Goal: Task Accomplishment & Management: Manage account settings

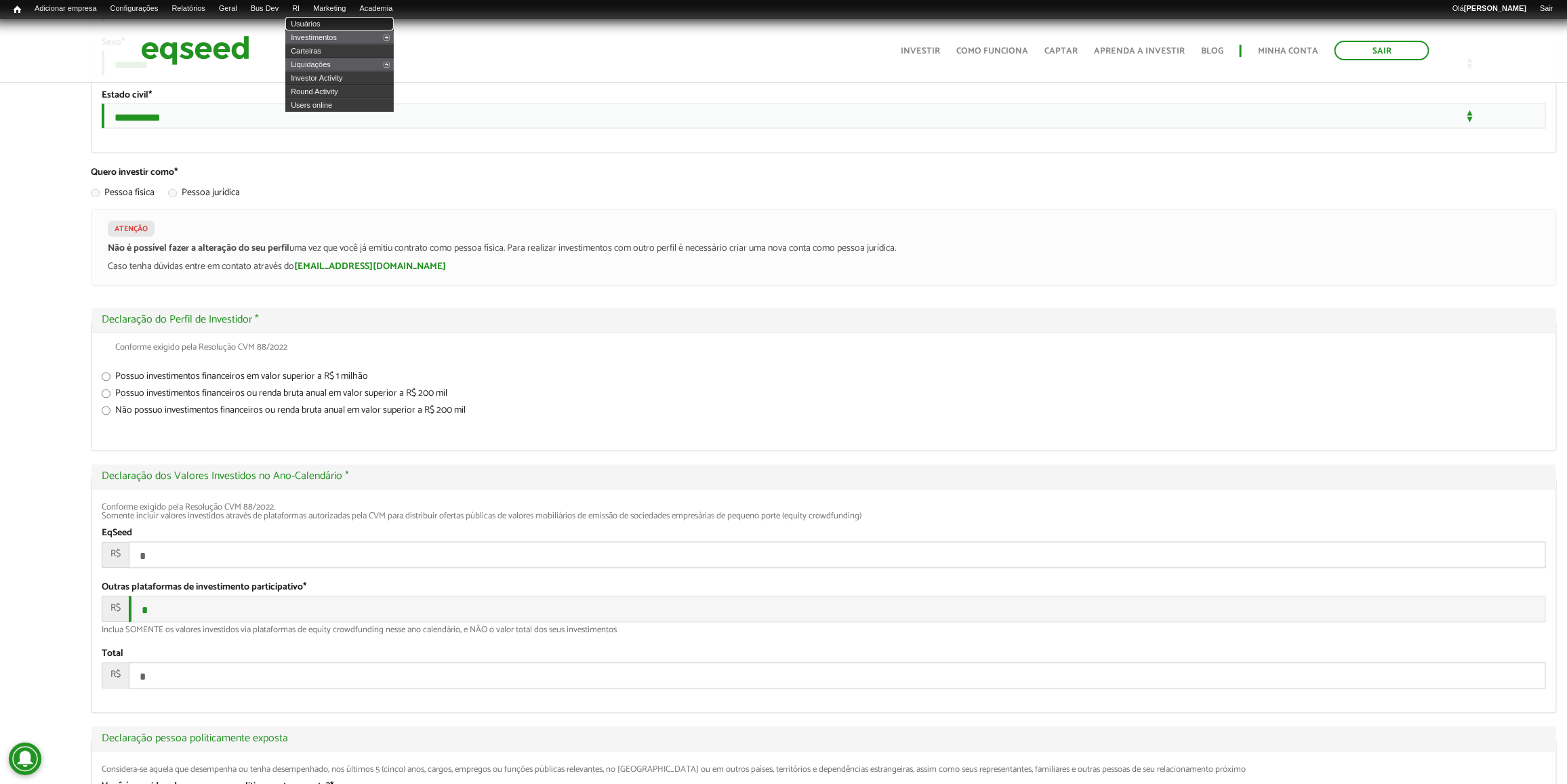
scroll to position [1391, 0]
click at [322, 23] on link "Usuários" at bounding box center [339, 23] width 108 height 14
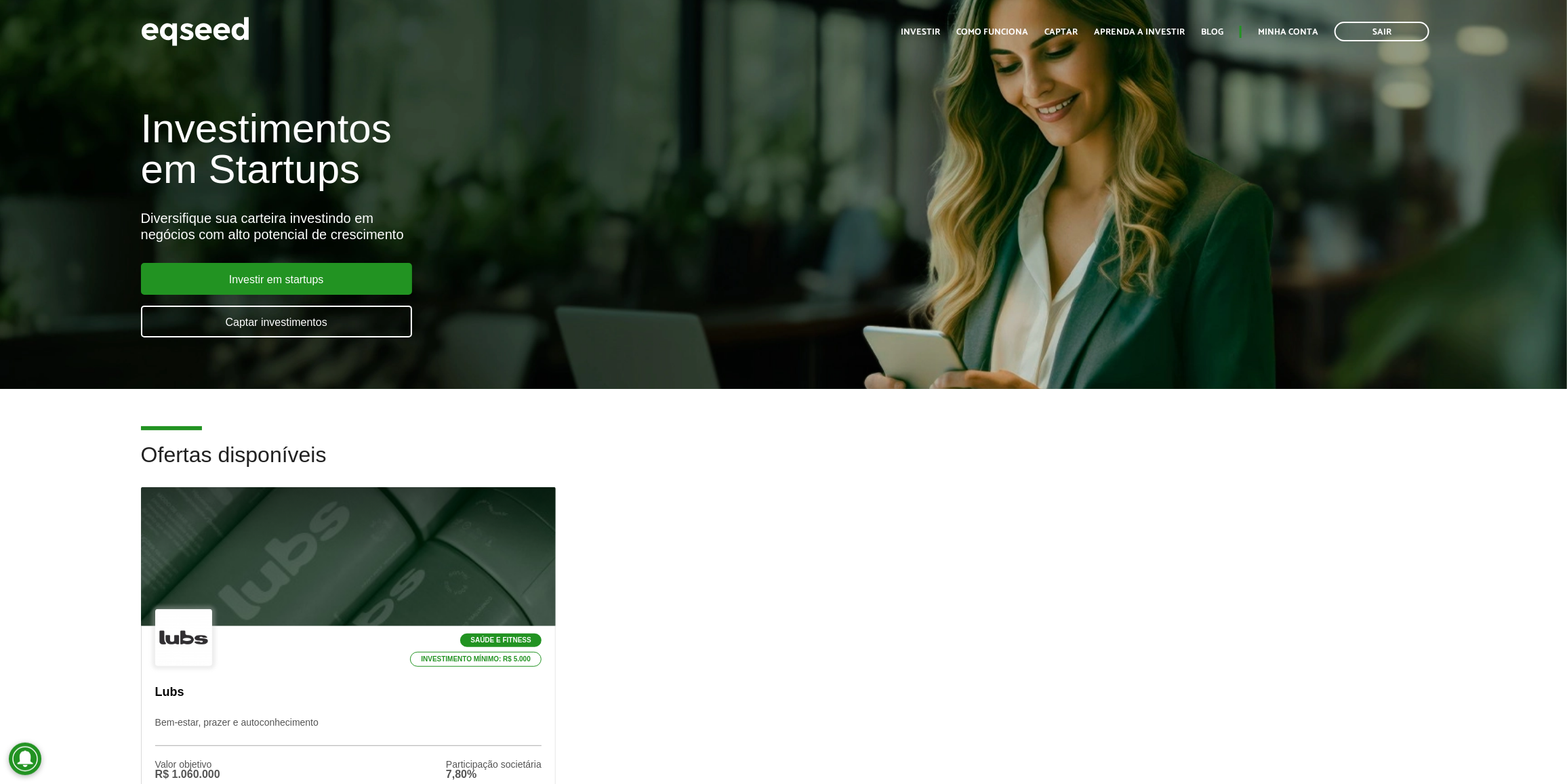
click at [1309, 28] on link "Minha conta" at bounding box center [1288, 32] width 60 height 9
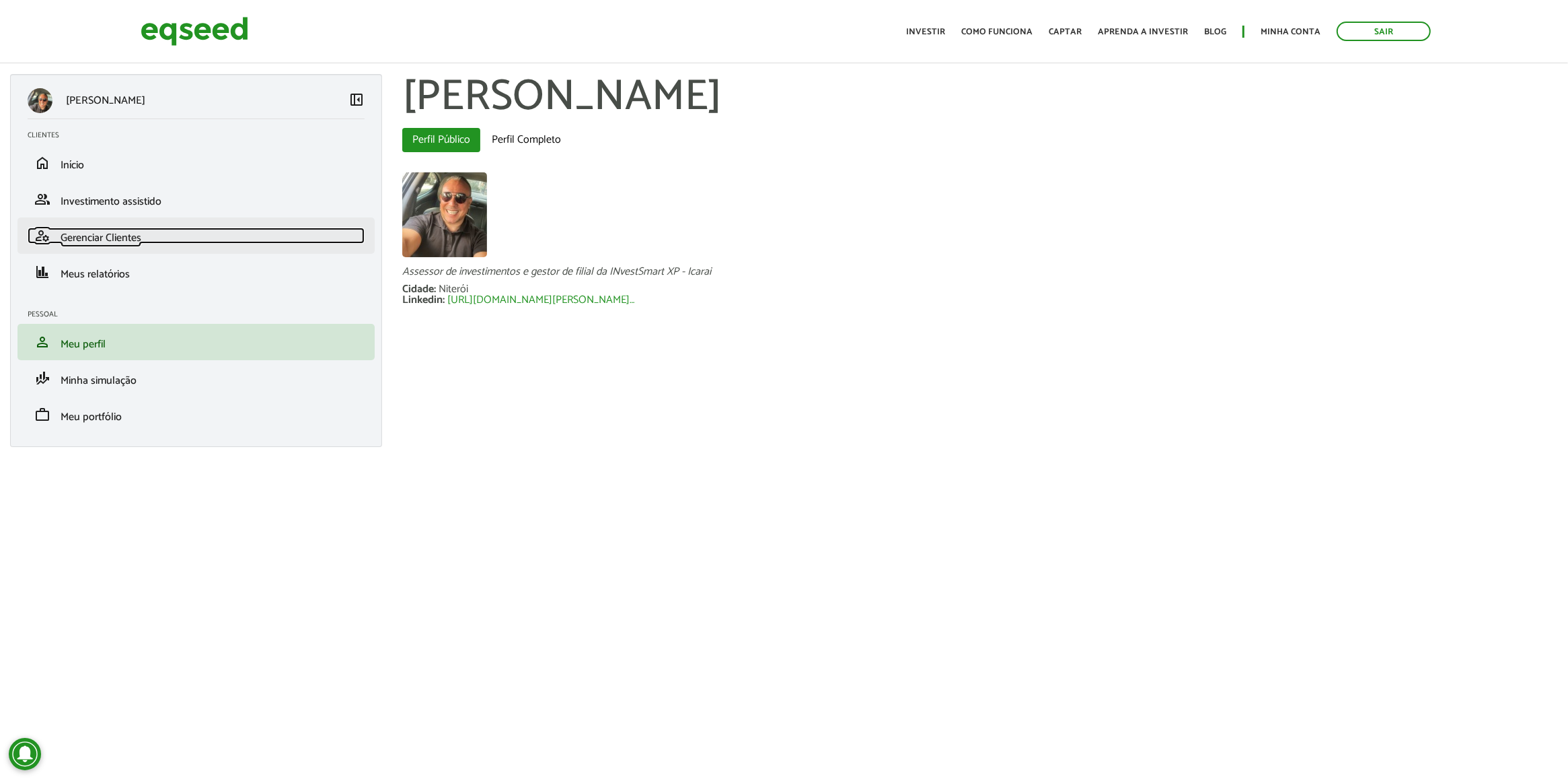
click at [194, 236] on link "manage_accounts Gerenciar Clientes" at bounding box center [196, 236] width 337 height 16
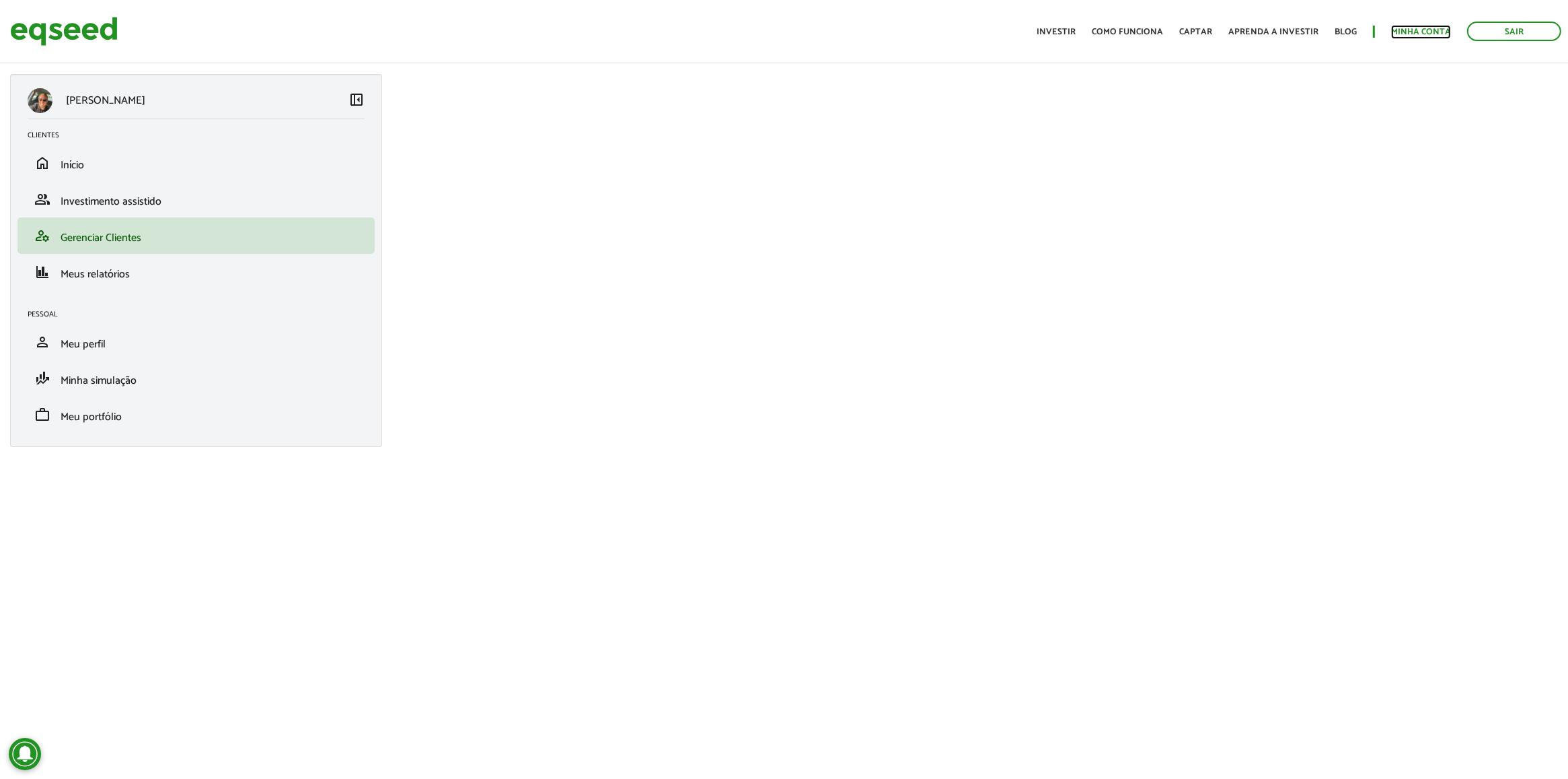
click at [1434, 34] on link "Minha conta" at bounding box center [1421, 32] width 60 height 9
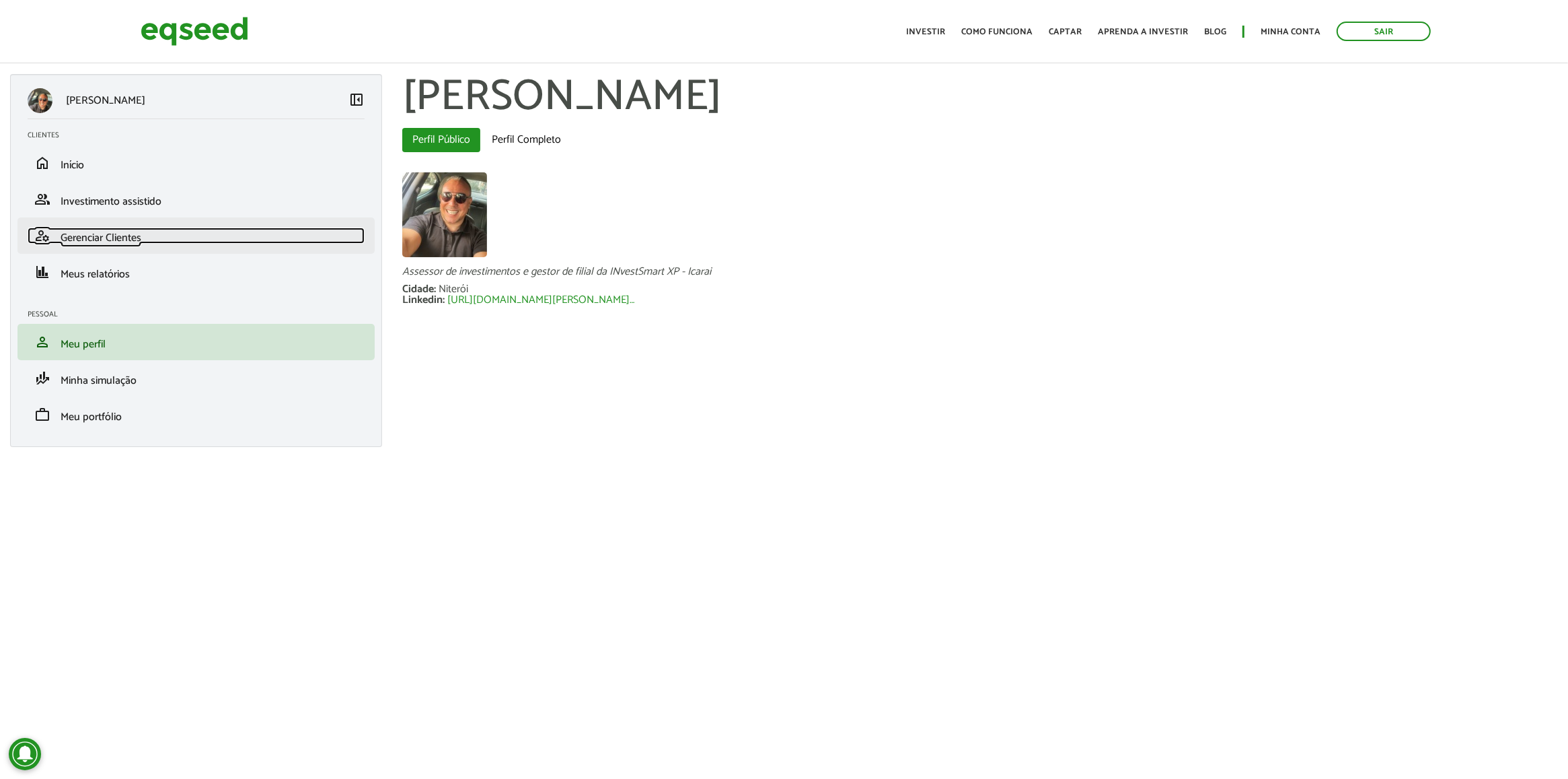
click at [112, 236] on span "Gerenciar Clientes" at bounding box center [101, 238] width 81 height 18
click at [168, 239] on link "manage_accounts Gerenciar Clientes" at bounding box center [196, 236] width 337 height 16
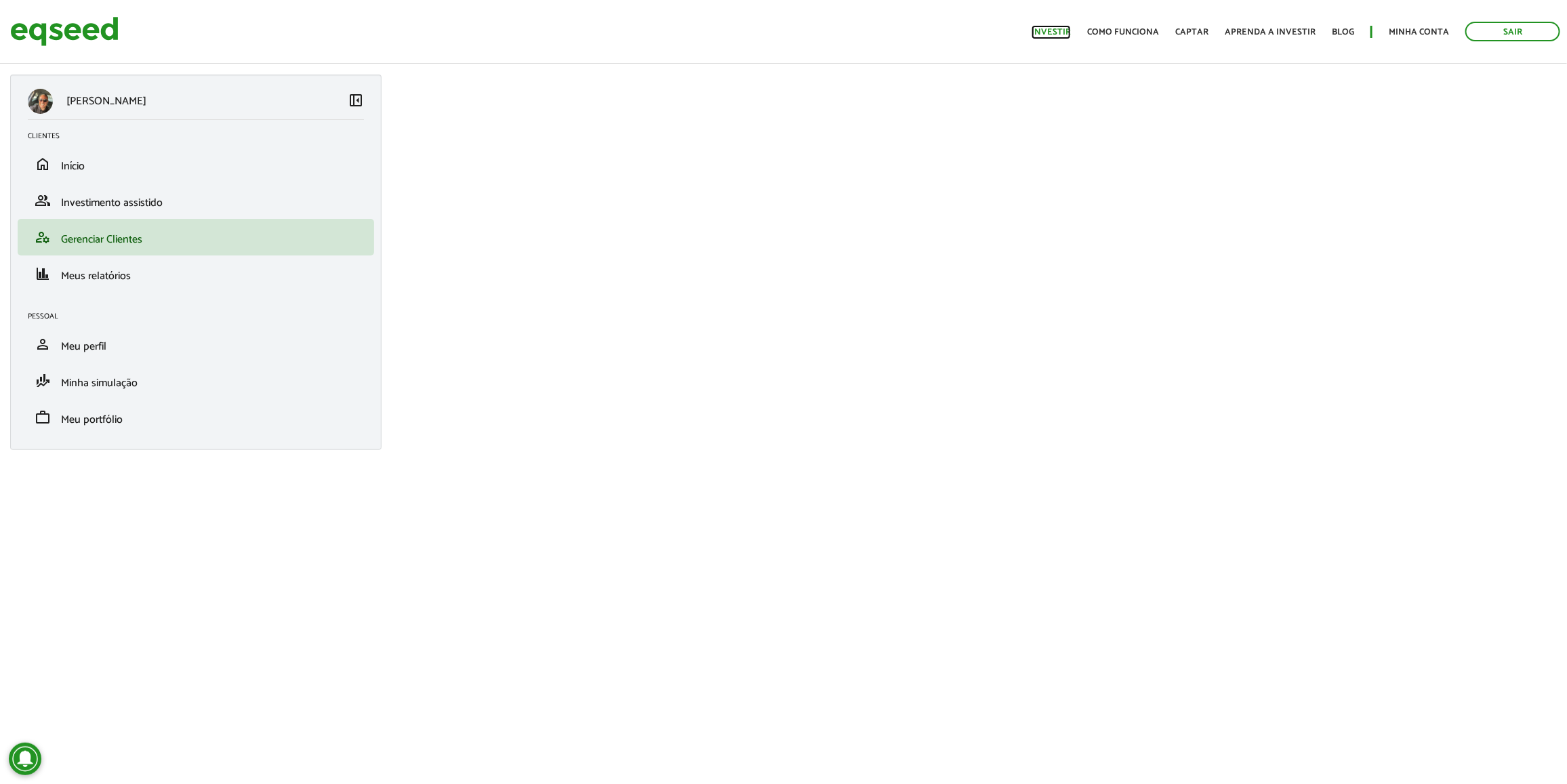
click at [1071, 28] on link "Investir" at bounding box center [1052, 32] width 40 height 9
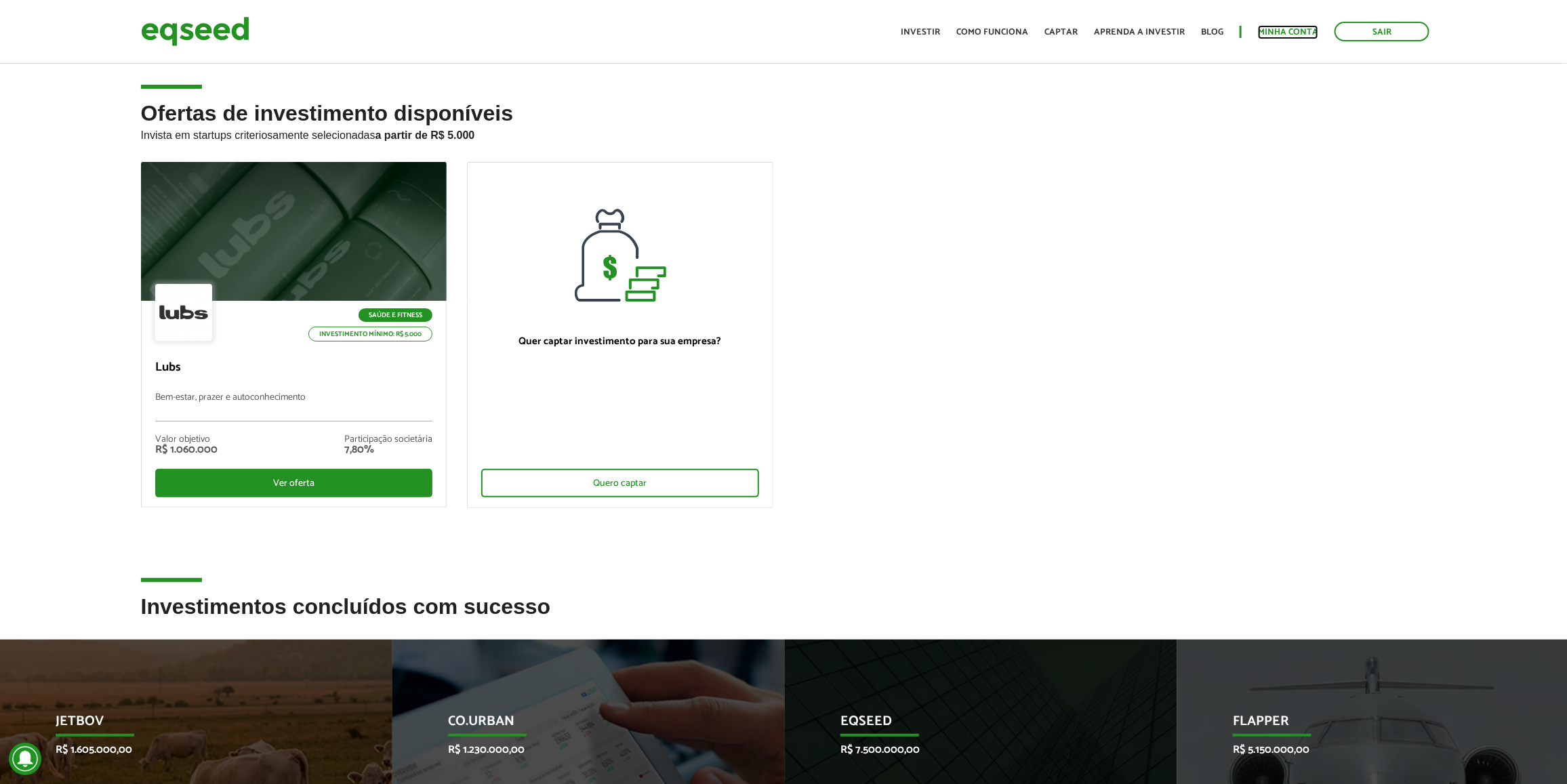
click at [1295, 31] on link "Minha conta" at bounding box center [1288, 32] width 60 height 9
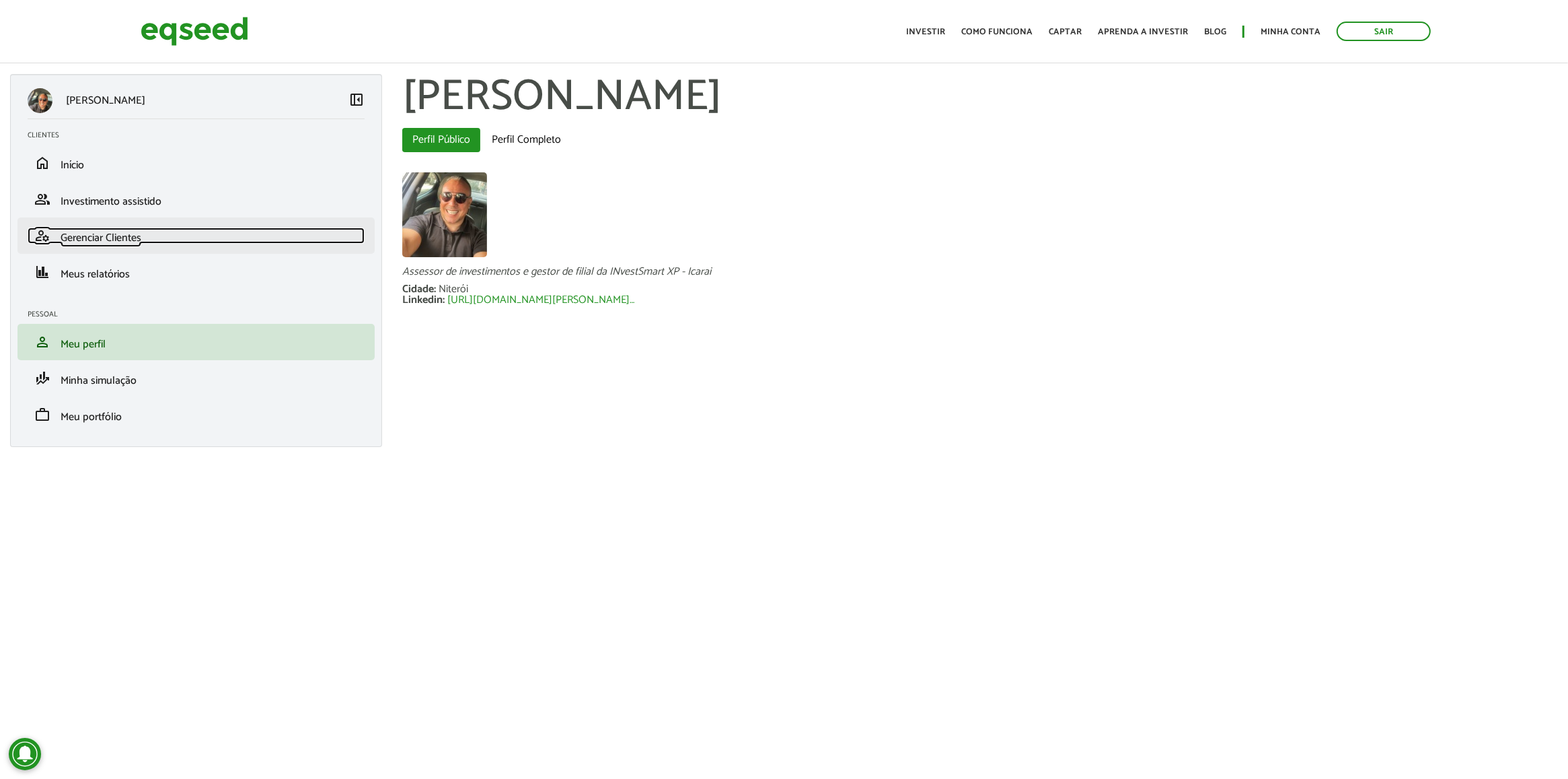
click at [108, 231] on span "Gerenciar Clientes" at bounding box center [101, 238] width 81 height 18
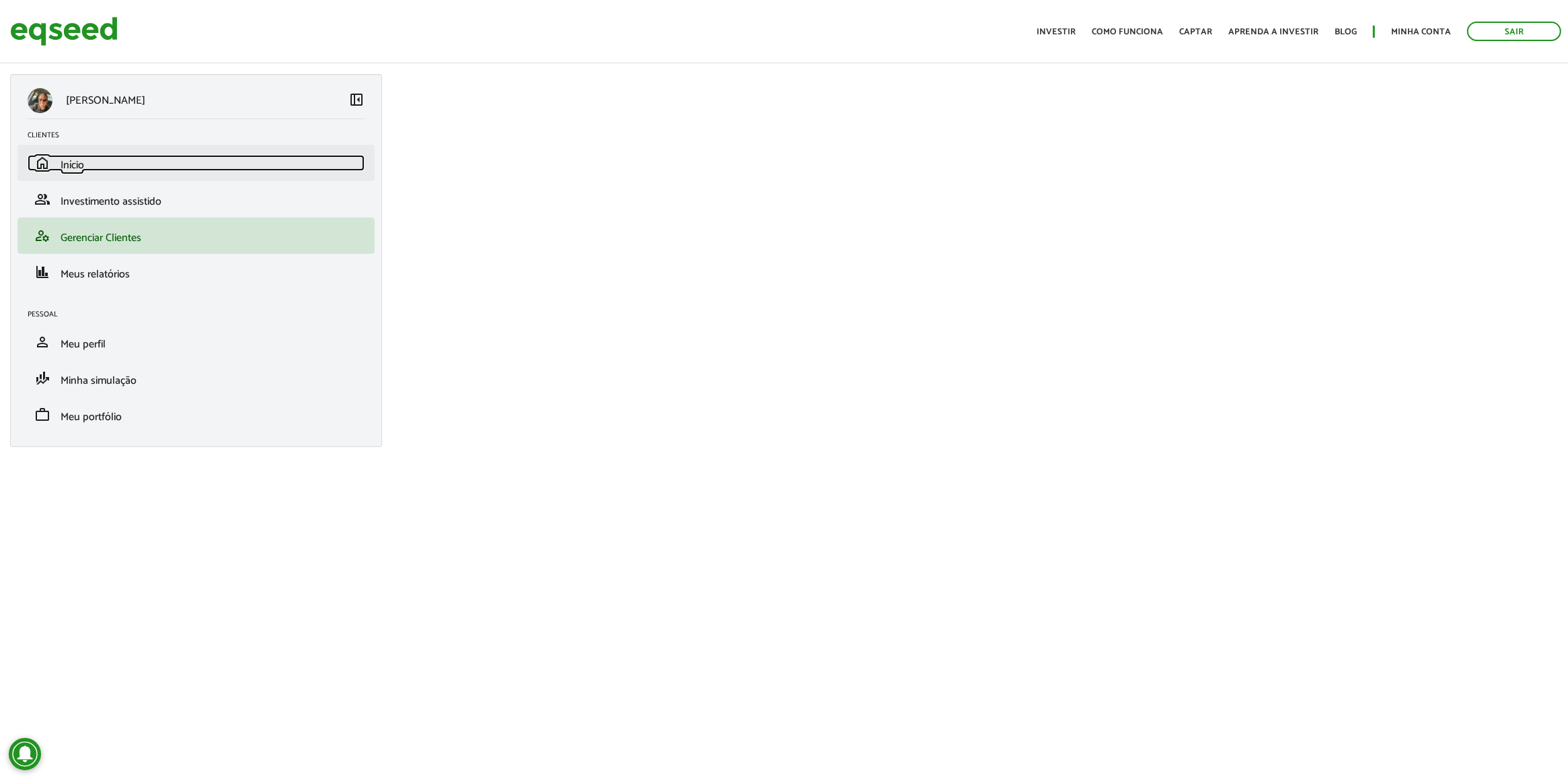
click at [126, 163] on link "home Início" at bounding box center [196, 163] width 337 height 16
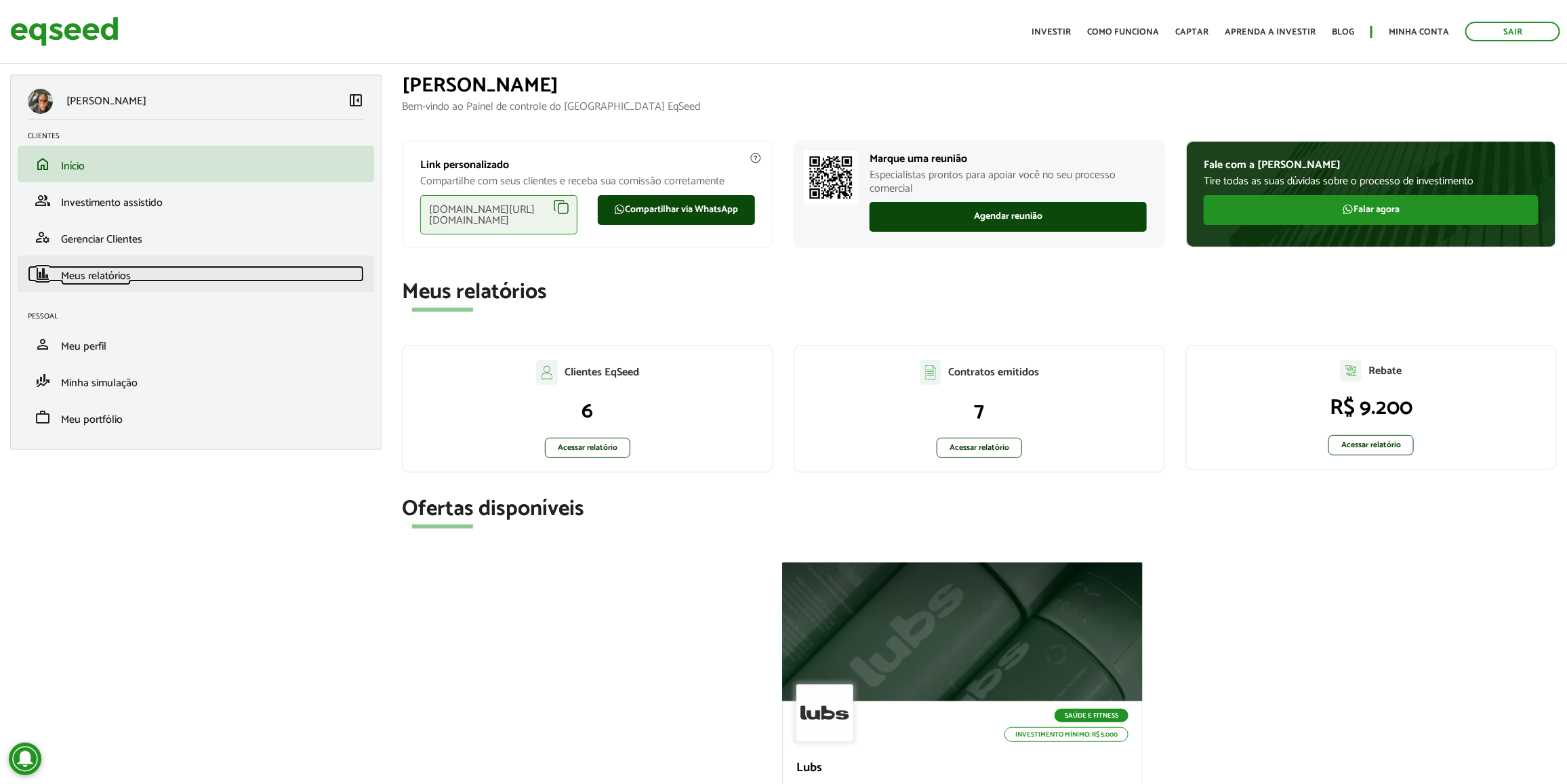
click at [134, 271] on link "finance Meus relatórios" at bounding box center [196, 273] width 336 height 16
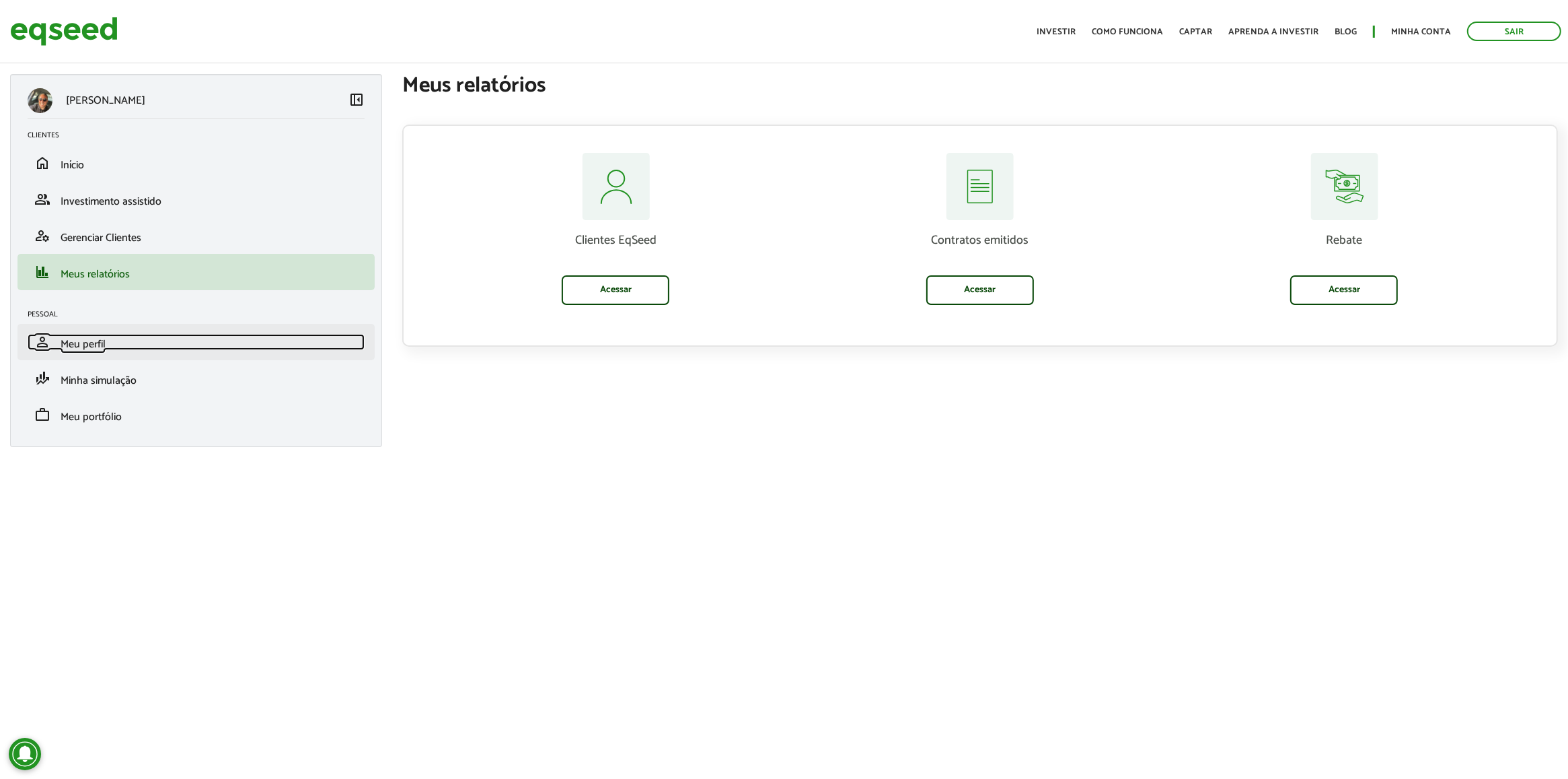
drag, startPoint x: 0, startPoint y: 0, endPoint x: 105, endPoint y: 342, distance: 357.8
click at [105, 342] on span "Meu perfil" at bounding box center [83, 344] width 45 height 18
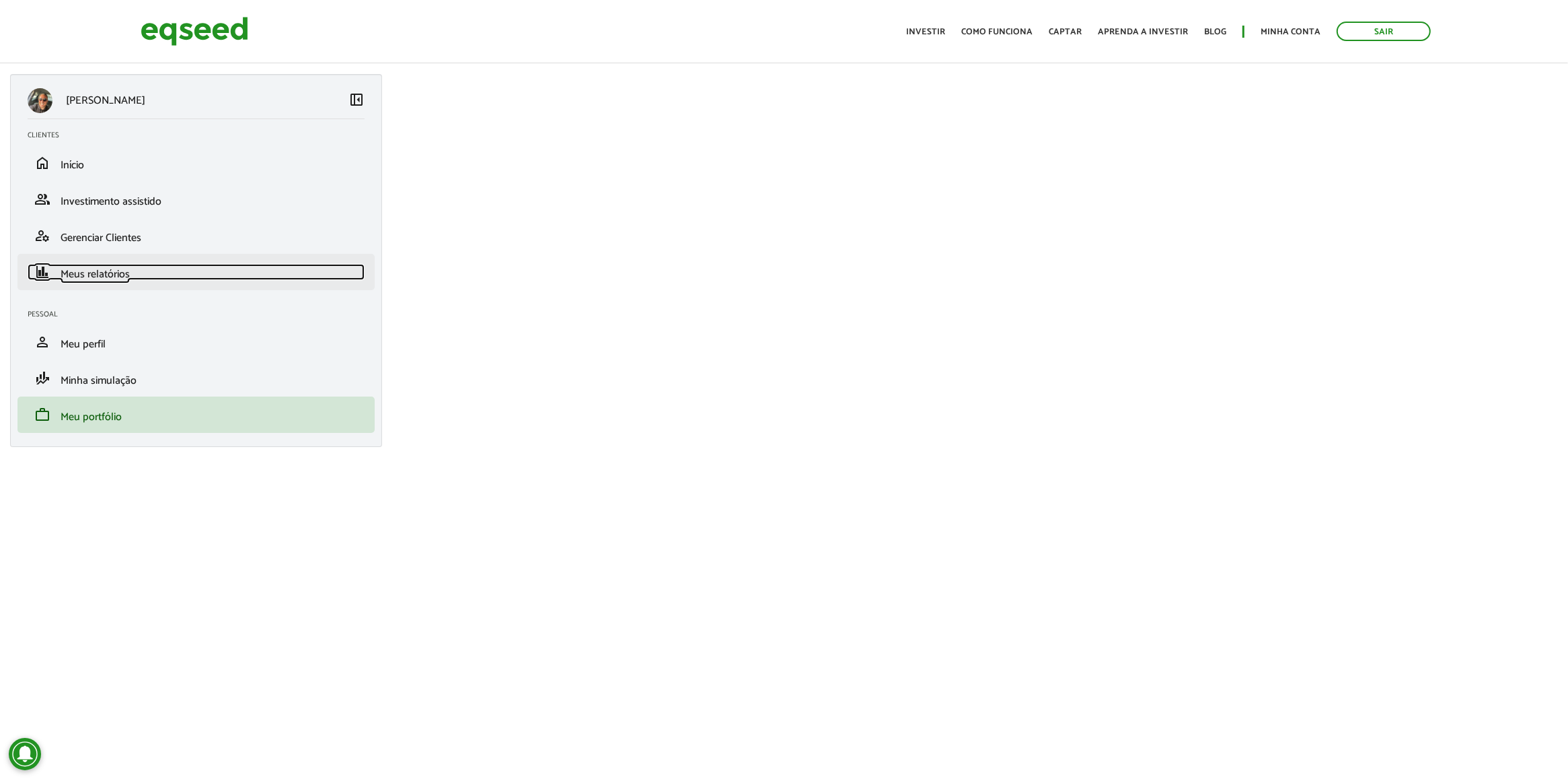
click at [145, 272] on link "finance Meus relatórios" at bounding box center [196, 272] width 337 height 16
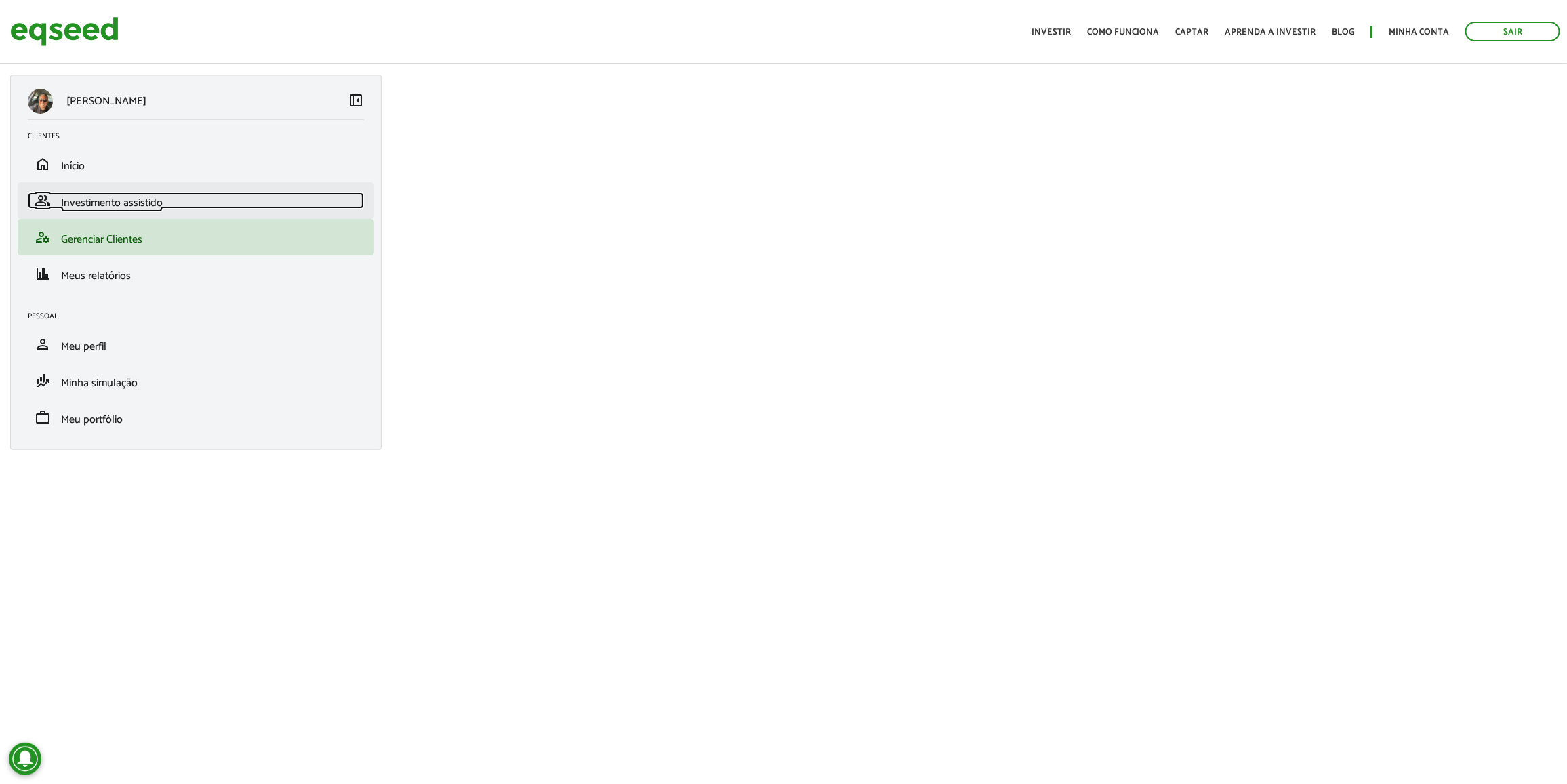
drag, startPoint x: 0, startPoint y: 0, endPoint x: 143, endPoint y: 203, distance: 248.3
click at [143, 203] on span "Investimento assistido" at bounding box center [112, 203] width 102 height 18
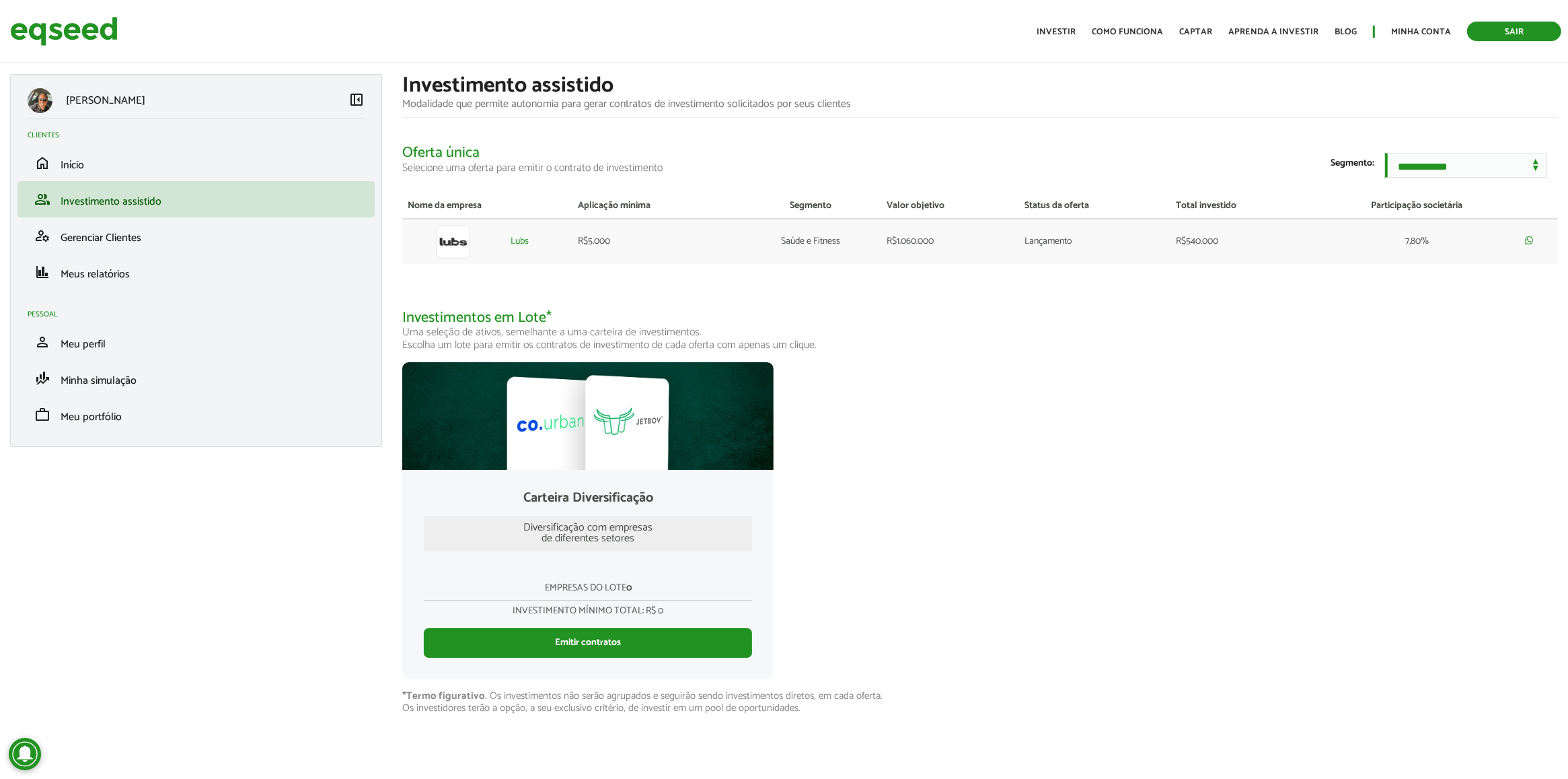
click at [1498, 31] on link "Sair" at bounding box center [1514, 31] width 94 height 20
click at [631, 426] on div at bounding box center [588, 416] width 372 height 108
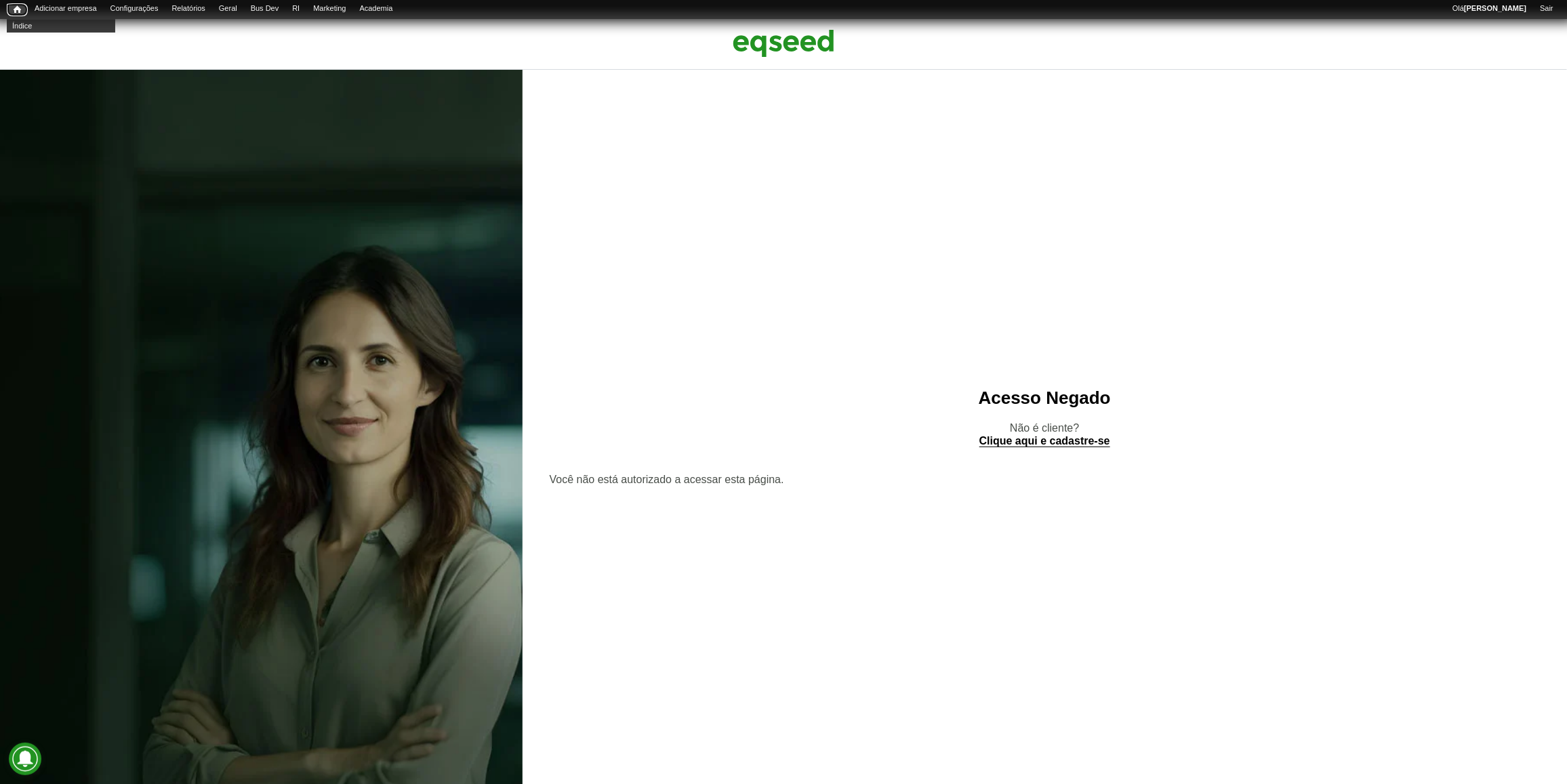
click at [11, 11] on link "Início" at bounding box center [17, 10] width 21 height 13
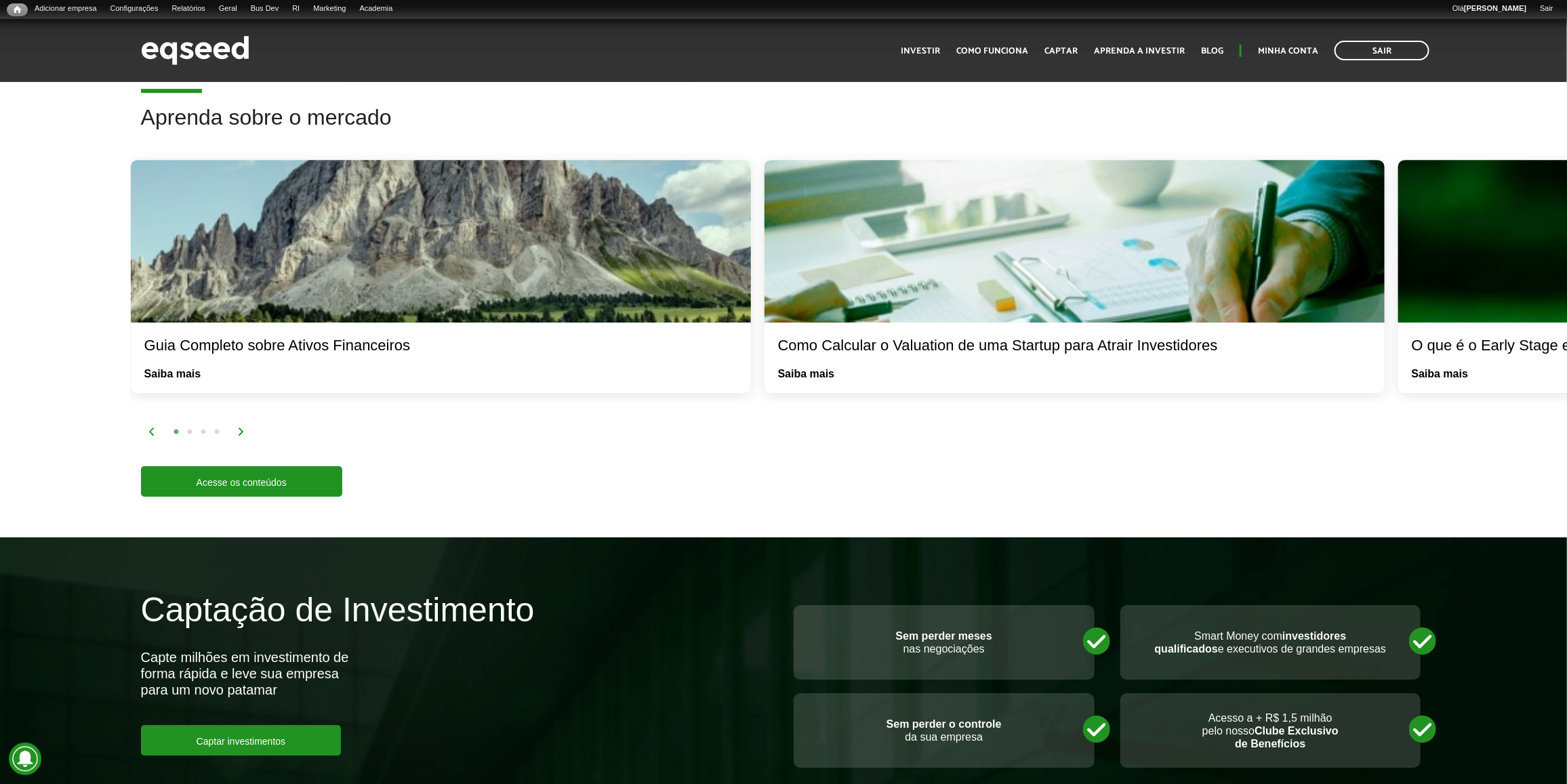
scroll to position [2456, 0]
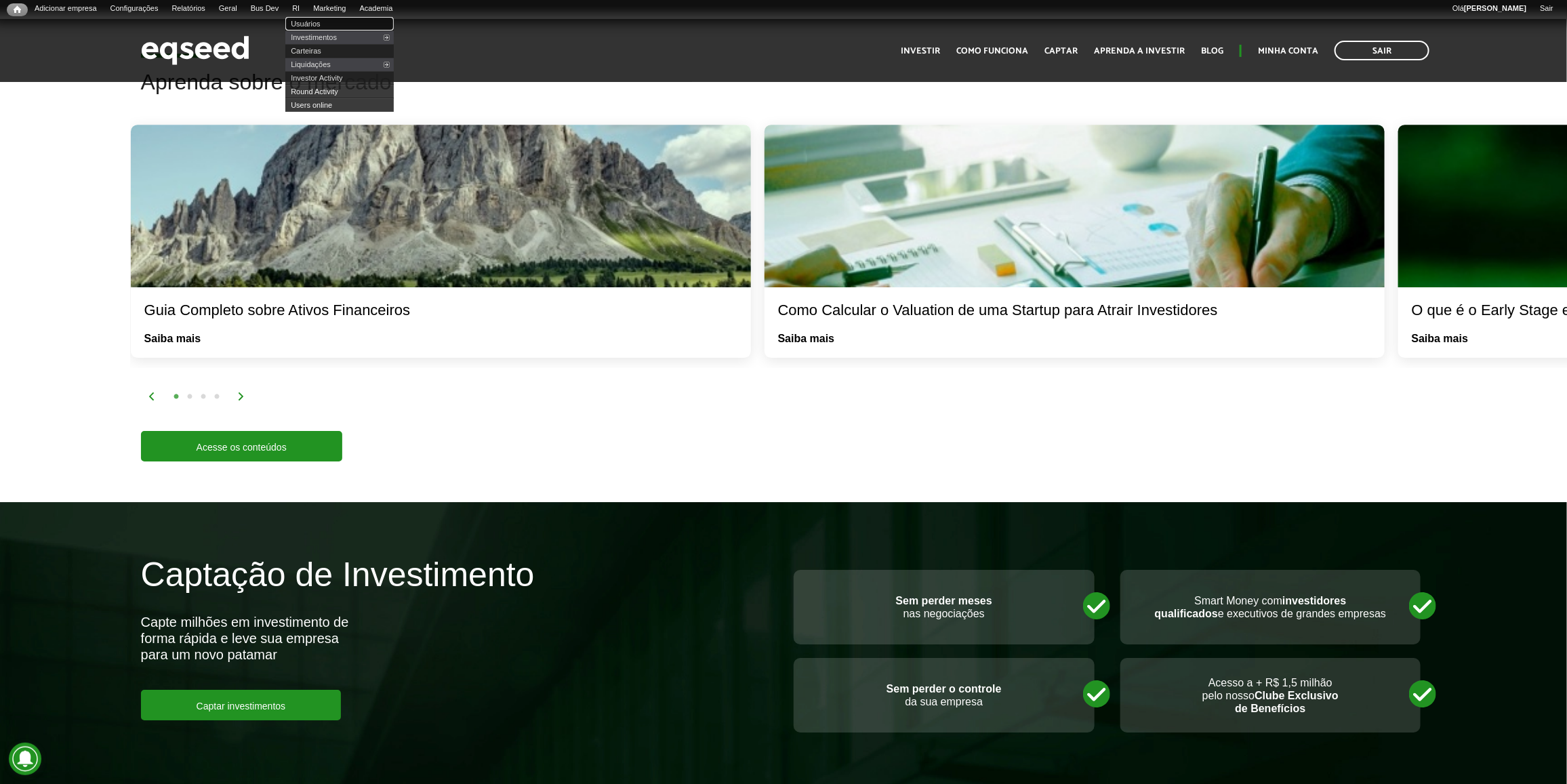
click at [324, 24] on link "Usuários" at bounding box center [339, 23] width 108 height 14
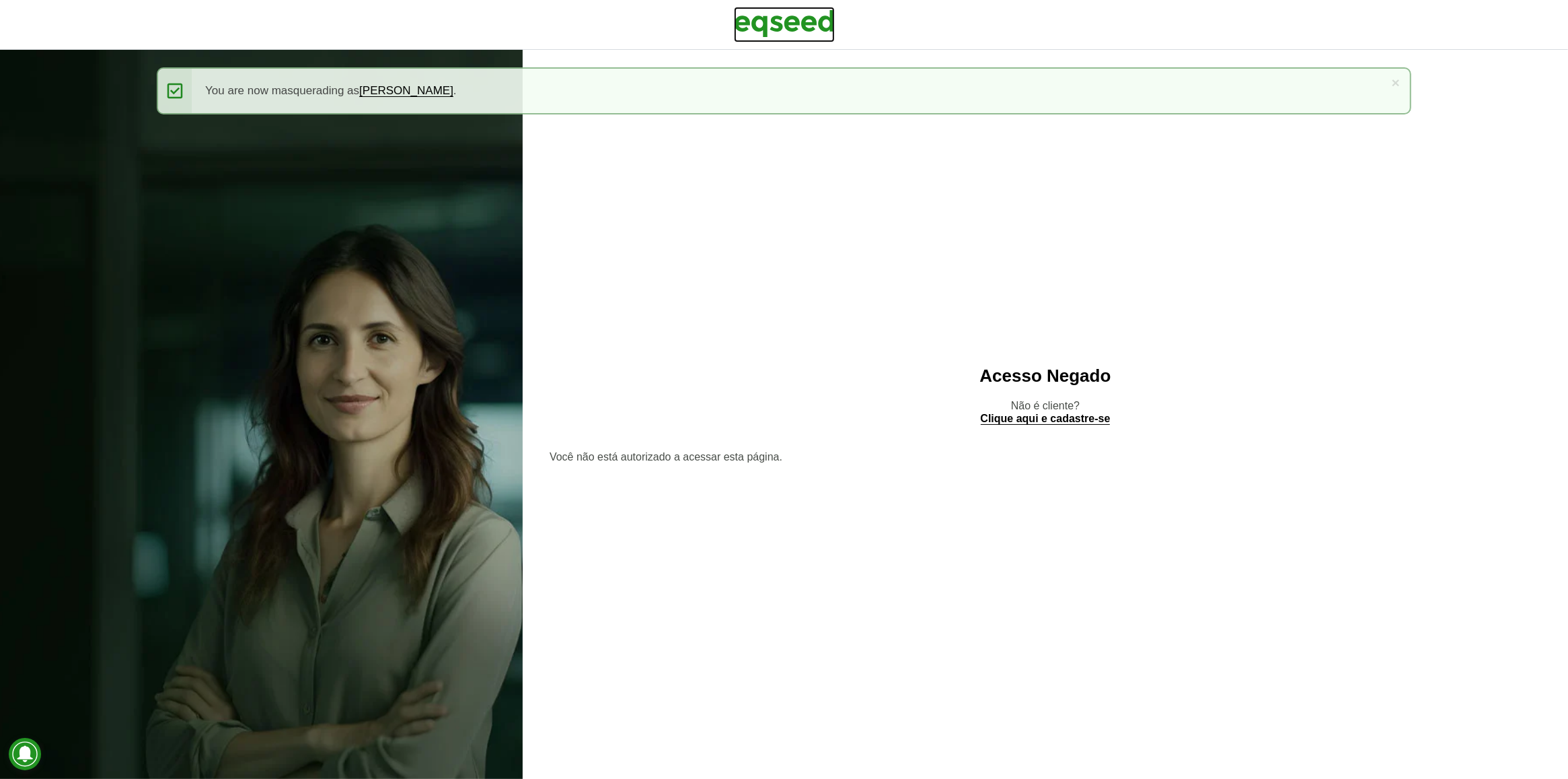
click at [803, 23] on img at bounding box center [784, 24] width 101 height 34
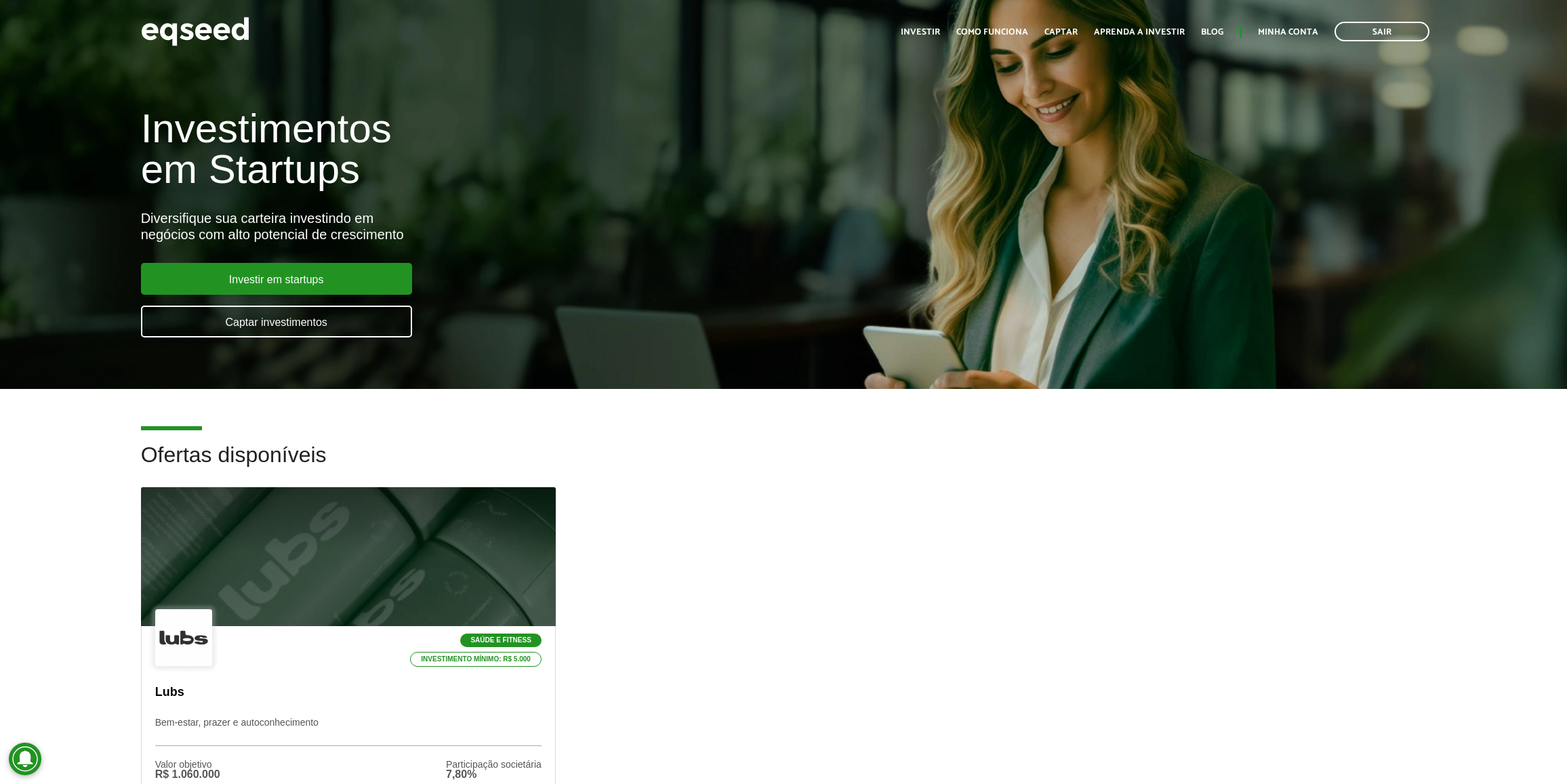
click at [1277, 32] on link "Minha conta" at bounding box center [1288, 32] width 60 height 9
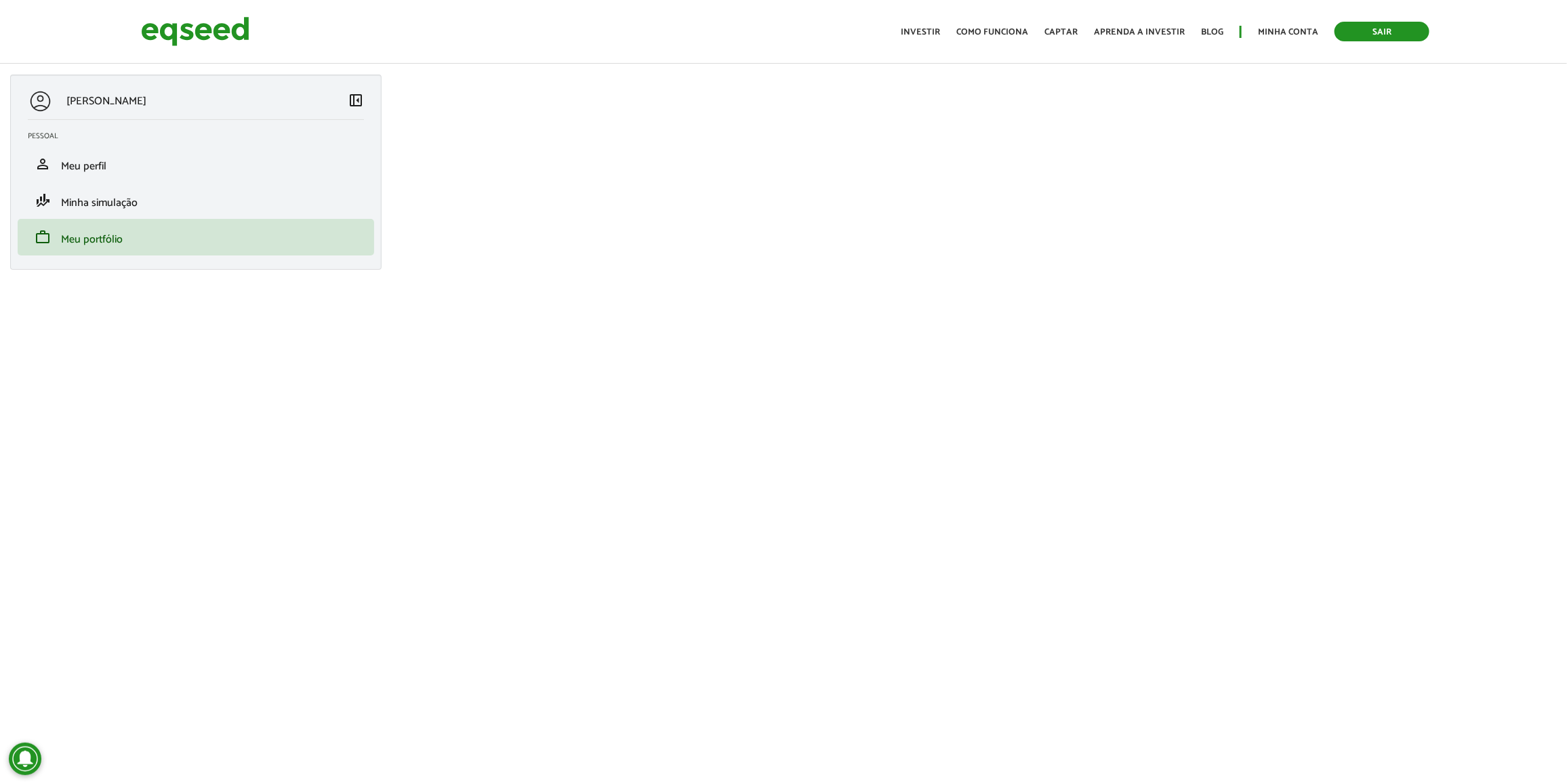
click at [1358, 26] on link "Sair" at bounding box center [1381, 32] width 95 height 20
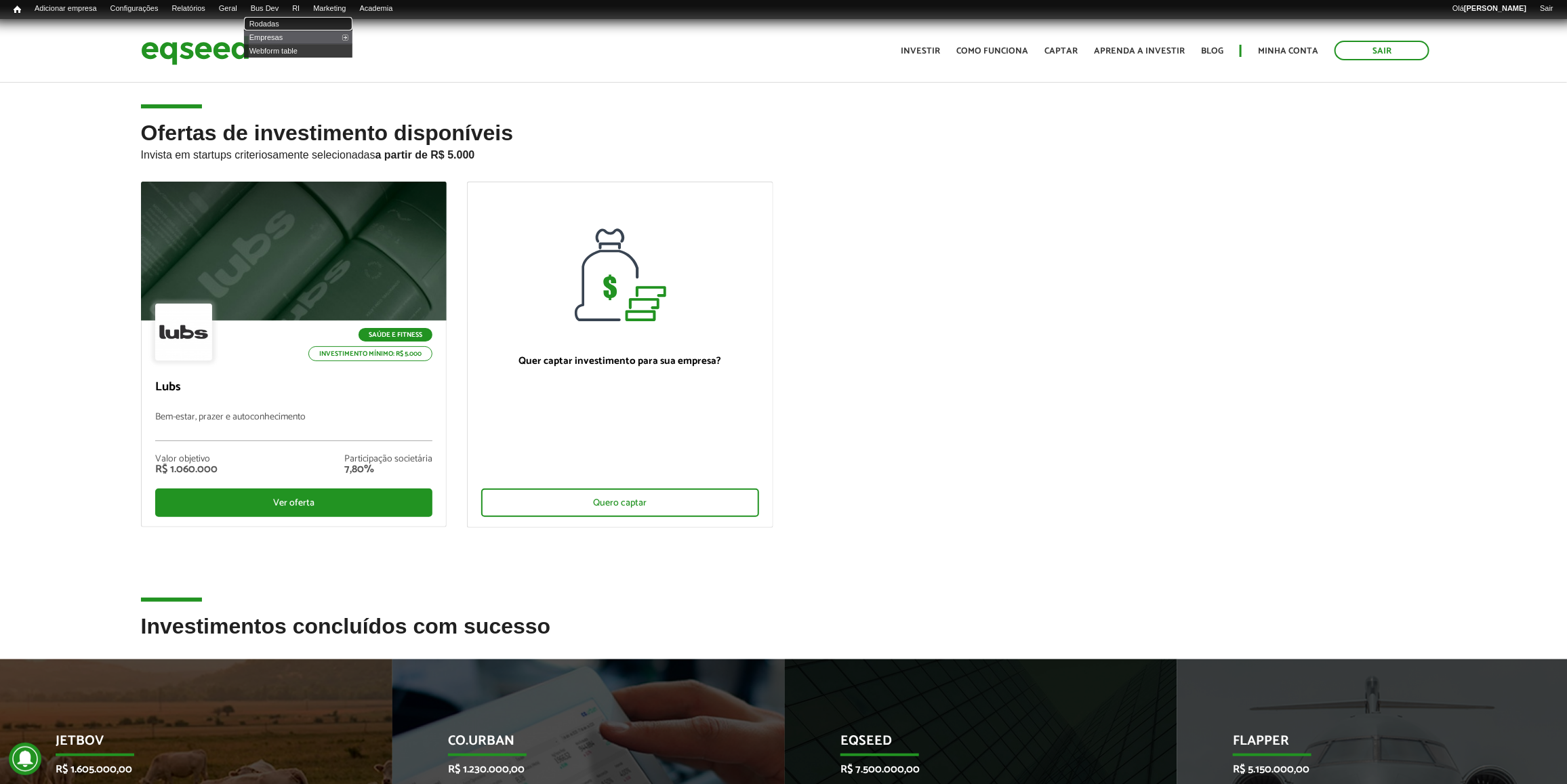
click at [274, 19] on link "Rodadas" at bounding box center [298, 23] width 108 height 14
click at [288, 36] on link "Empresas" at bounding box center [298, 37] width 108 height 14
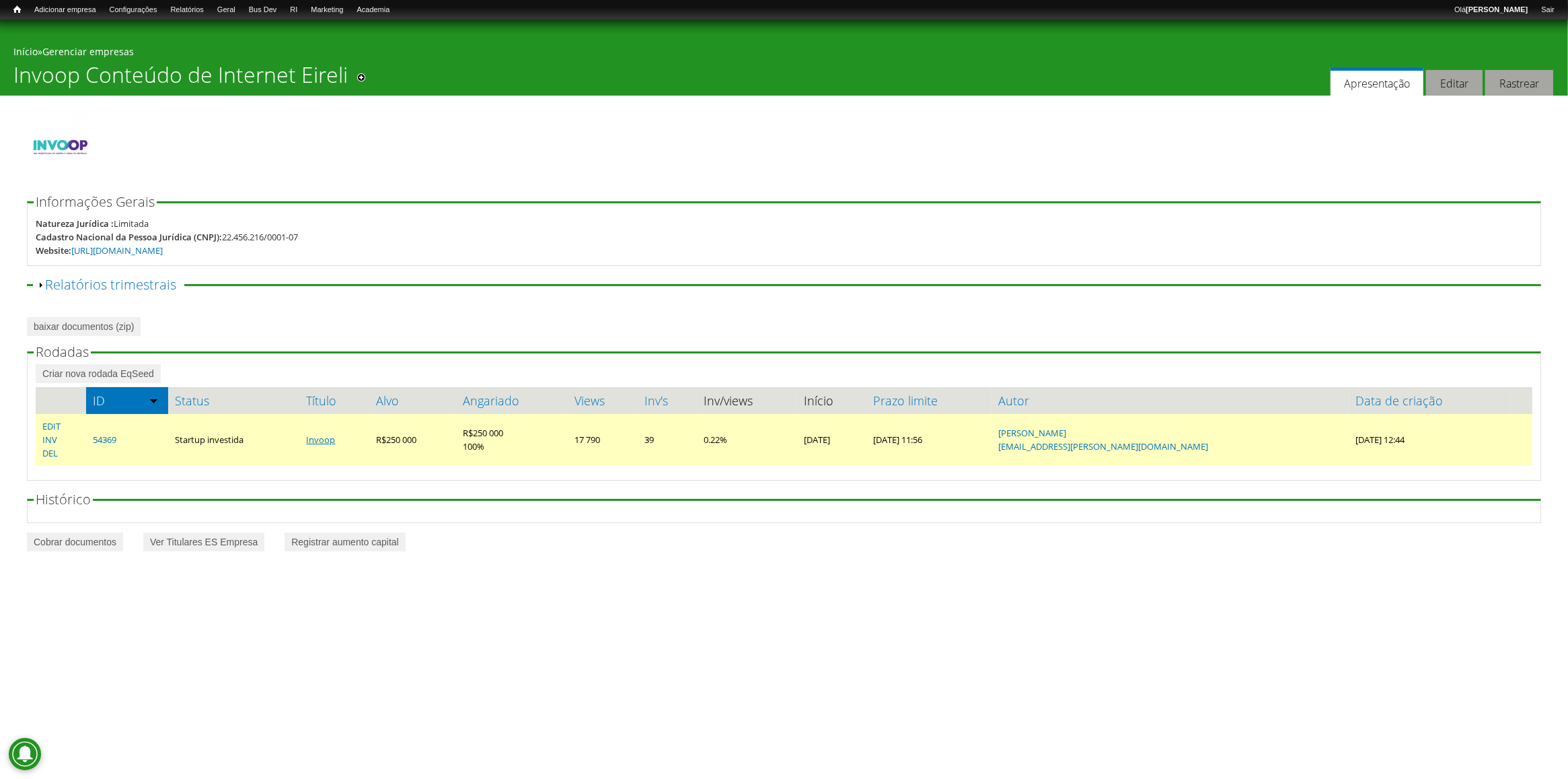
click at [330, 439] on link "Invoop" at bounding box center [321, 440] width 29 height 13
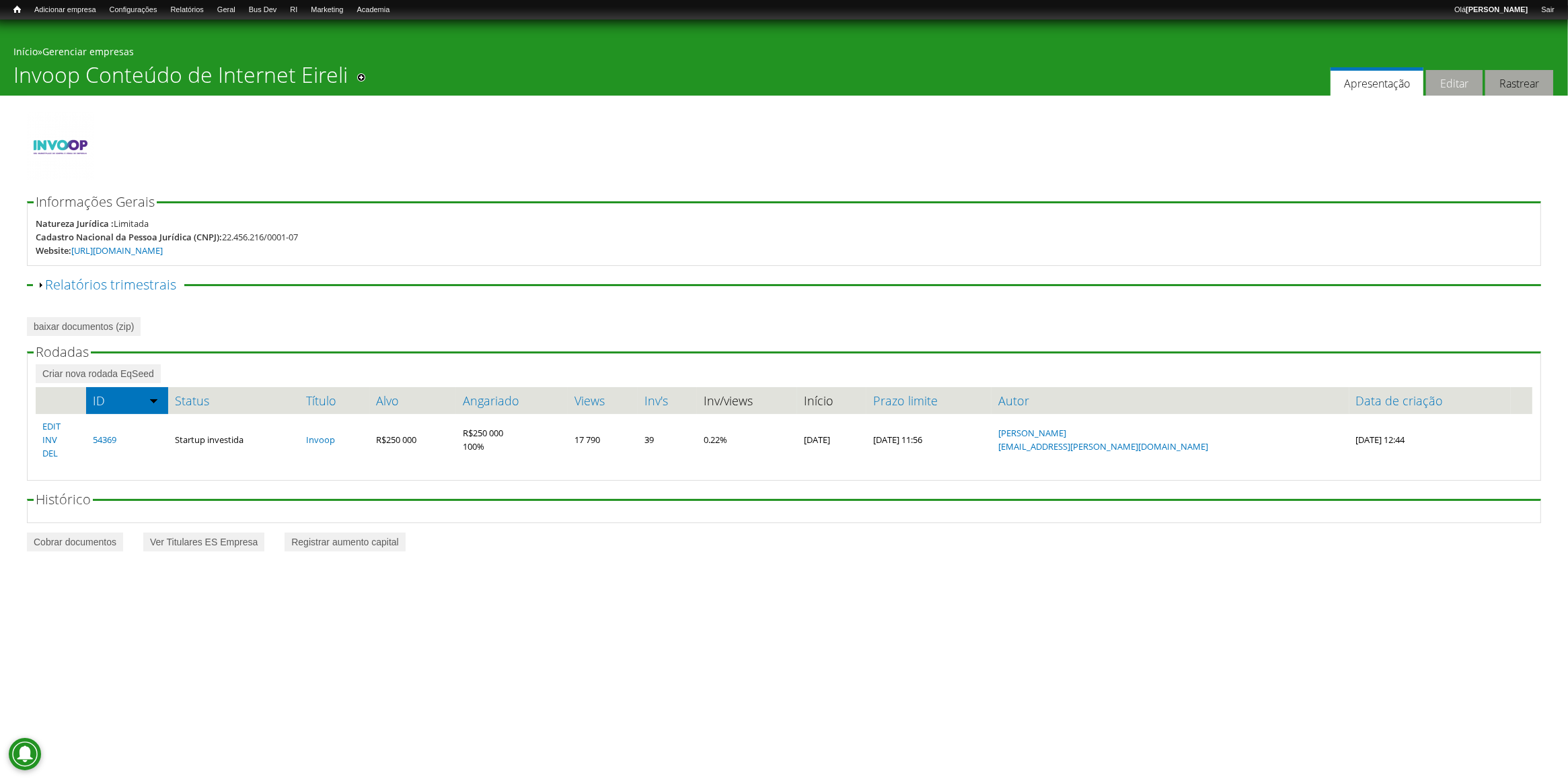
click at [1454, 75] on link "Editar" at bounding box center [1454, 82] width 56 height 26
click at [1486, 7] on strong "[PERSON_NAME]" at bounding box center [1496, 9] width 62 height 8
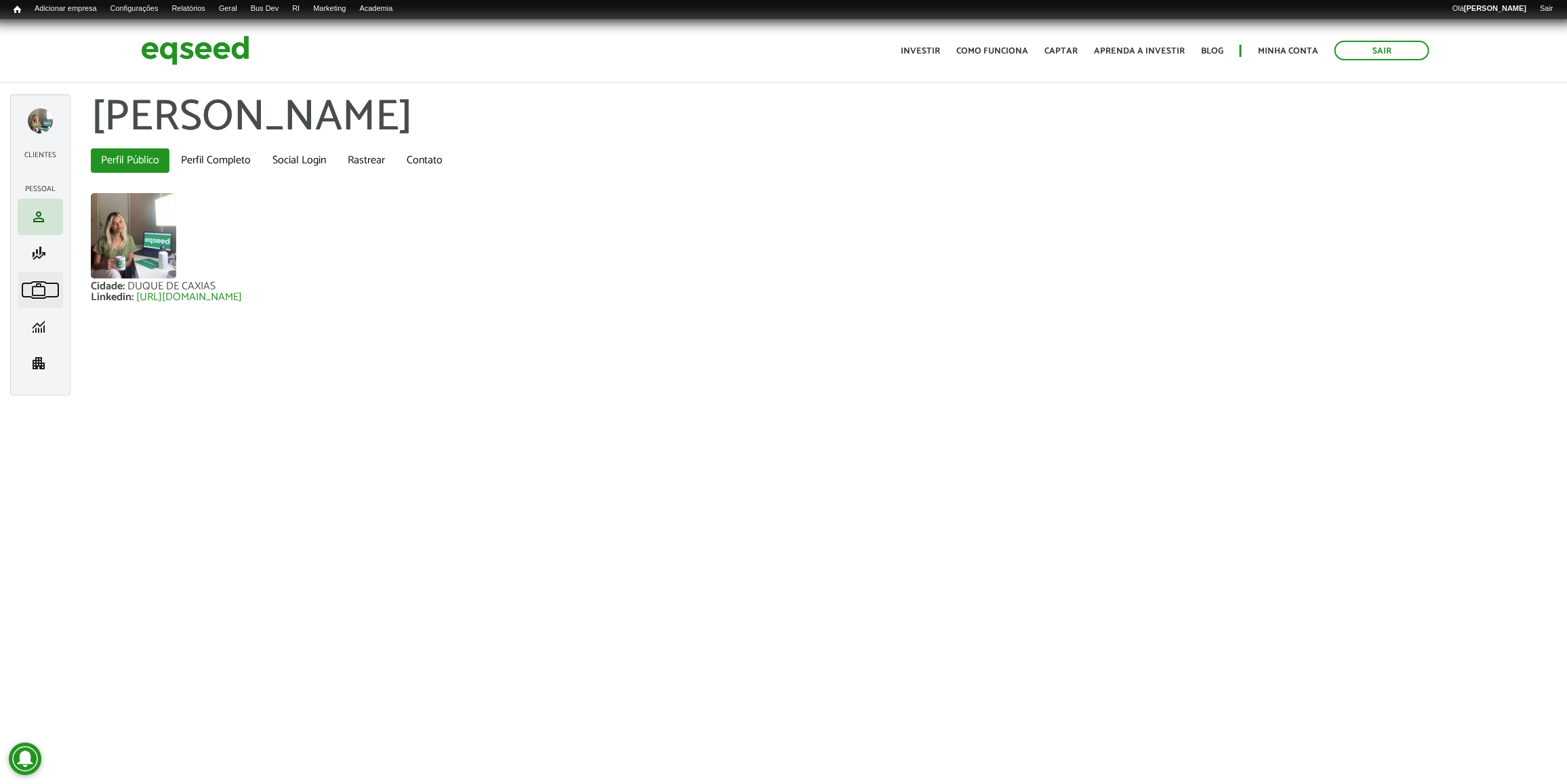
click at [32, 295] on span "work" at bounding box center [39, 290] width 16 height 16
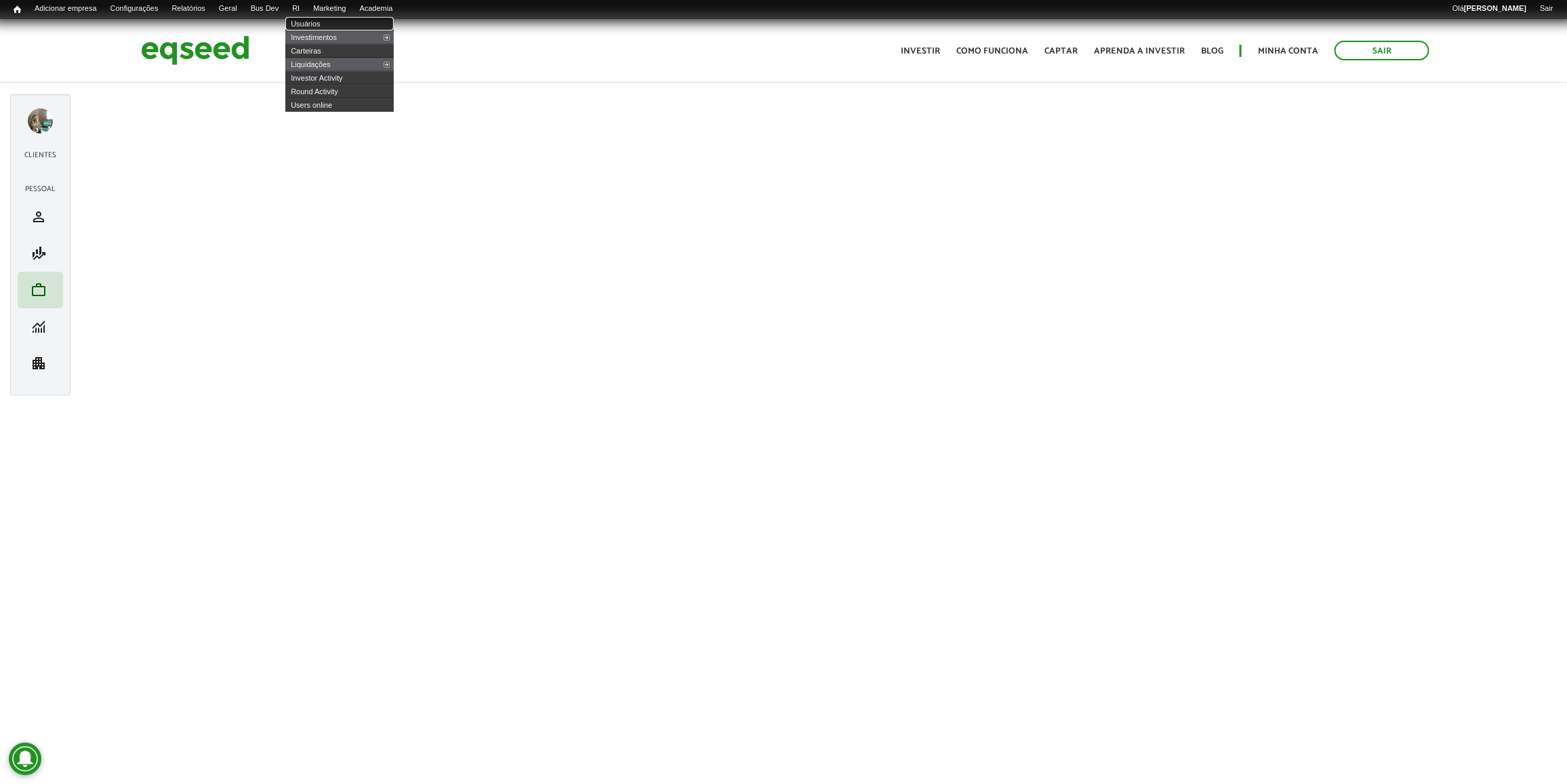
click at [320, 22] on link "Usuários" at bounding box center [339, 23] width 108 height 14
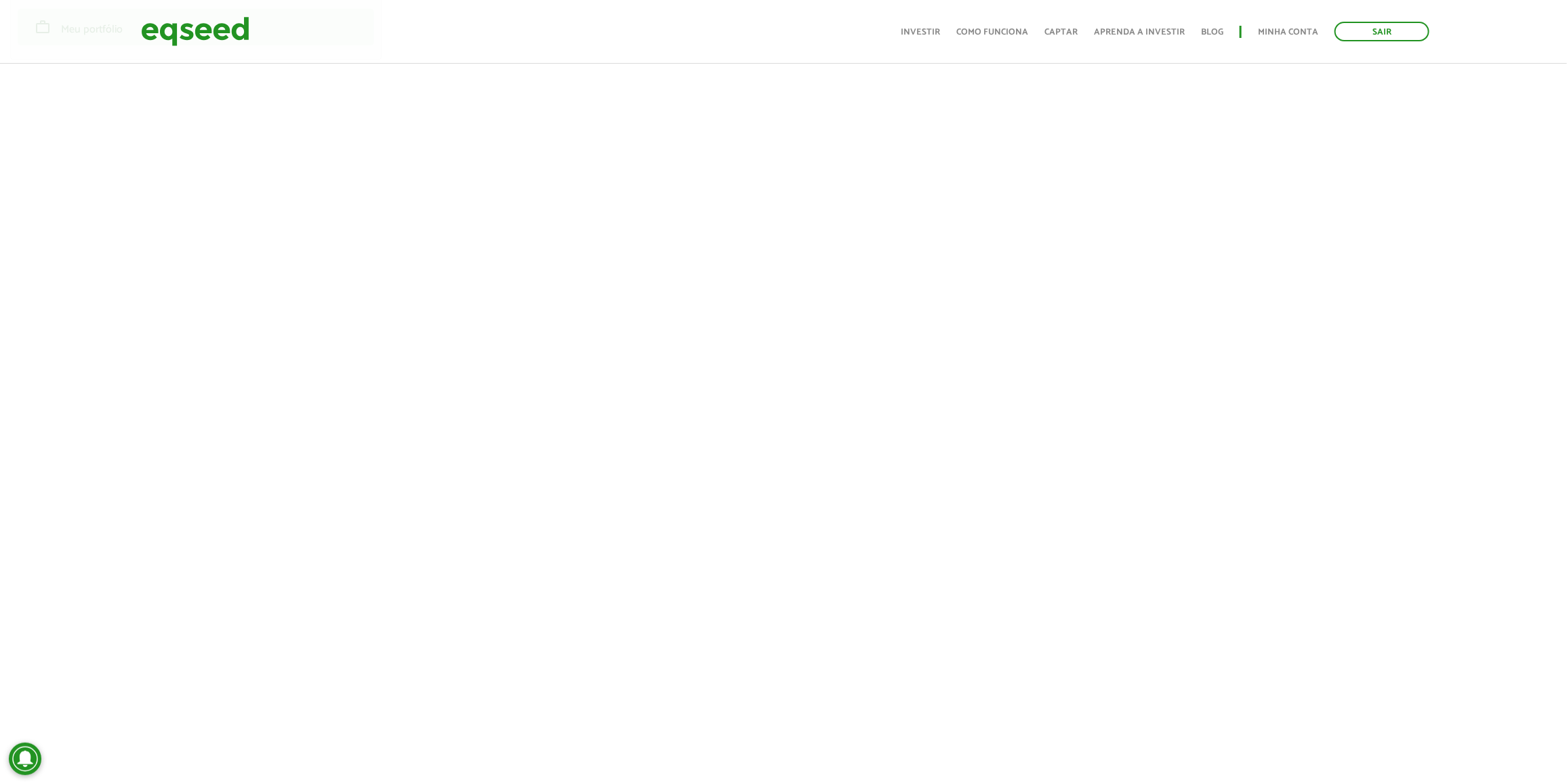
scroll to position [254, 0]
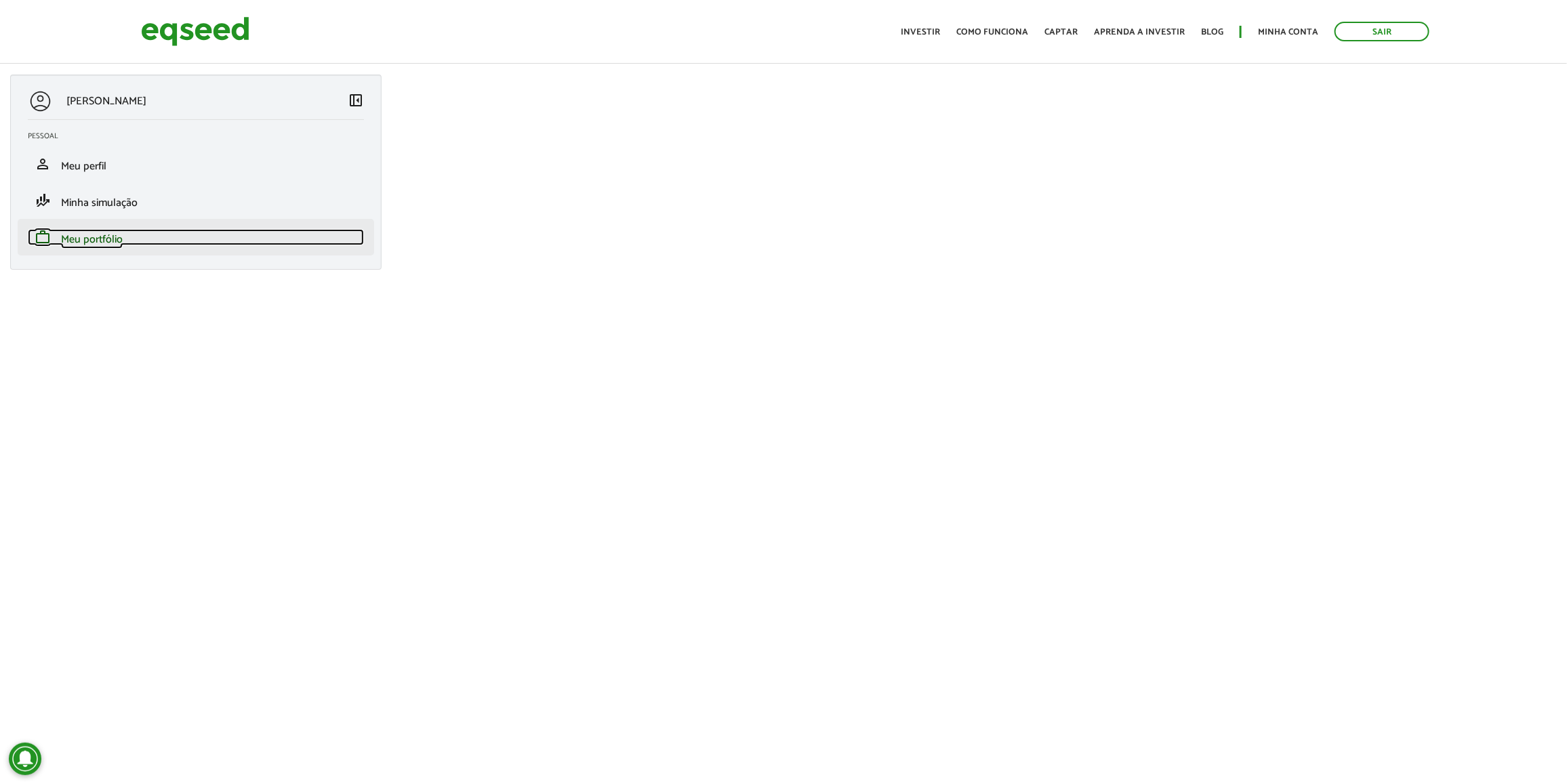
click at [236, 235] on link "work Meu portfólio" at bounding box center [196, 237] width 336 height 16
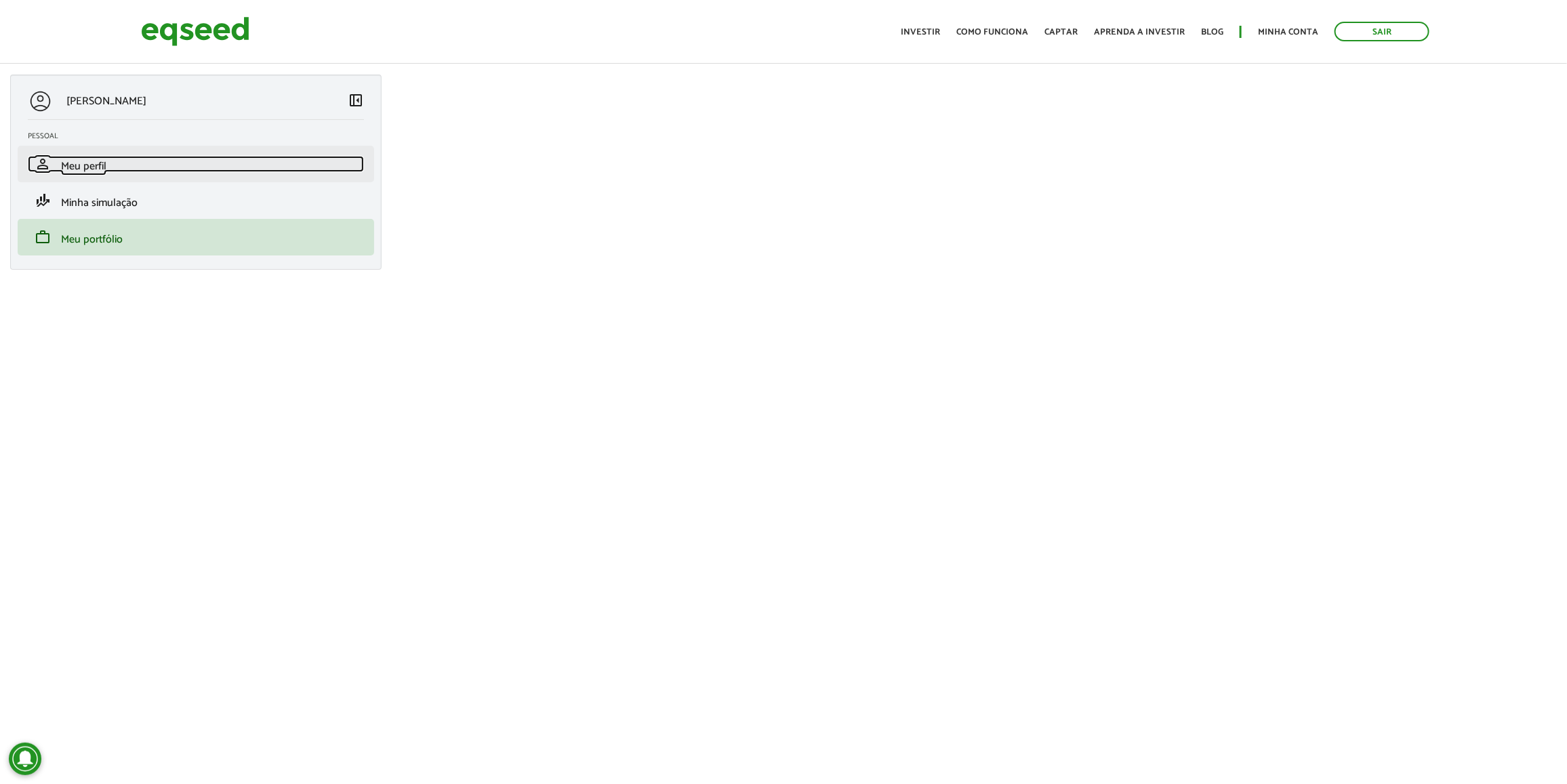
click at [231, 156] on link "person Meu perfil" at bounding box center [196, 164] width 336 height 16
click at [122, 99] on p "[PERSON_NAME]" at bounding box center [107, 101] width 80 height 13
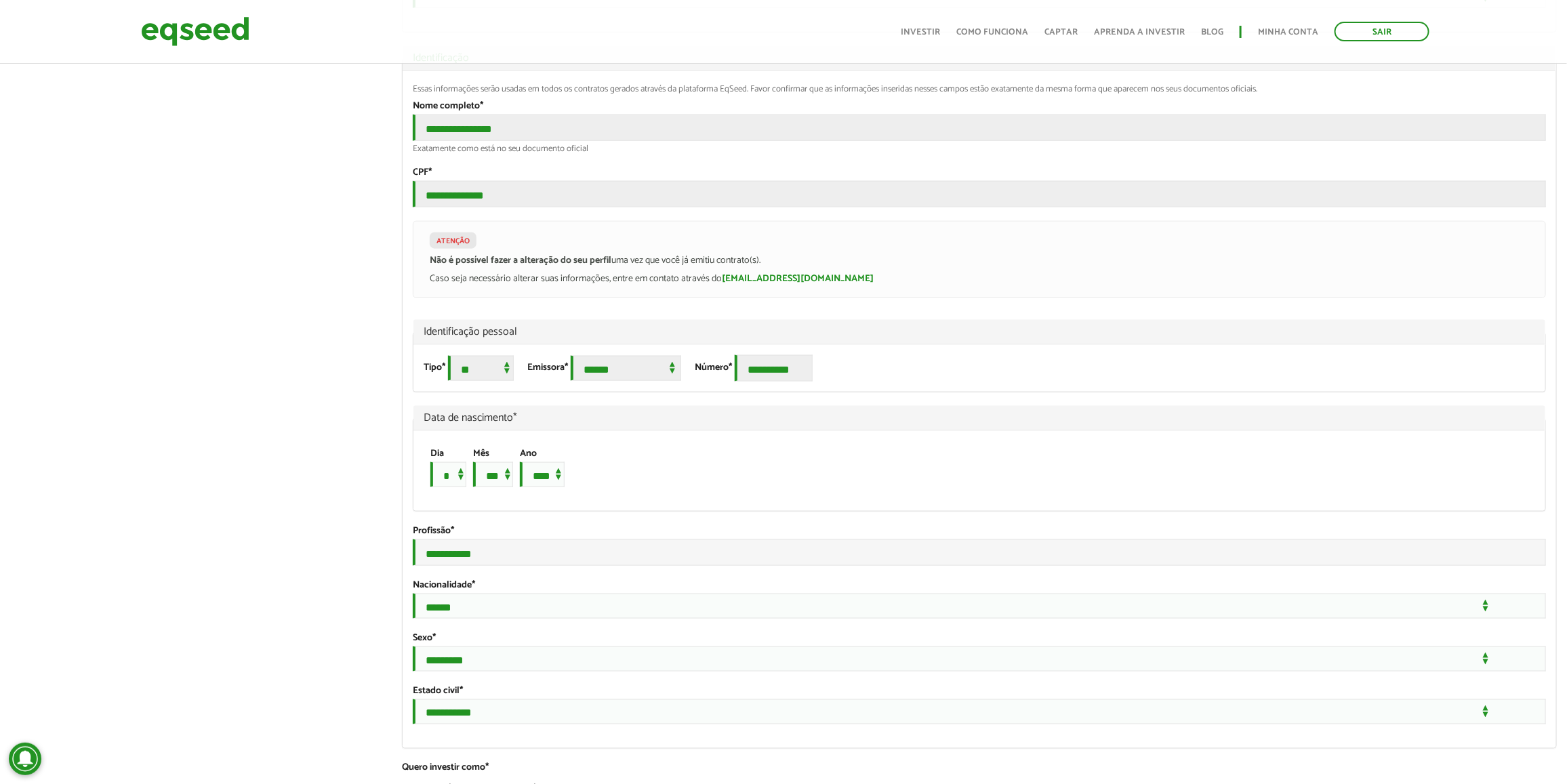
scroll to position [796, 0]
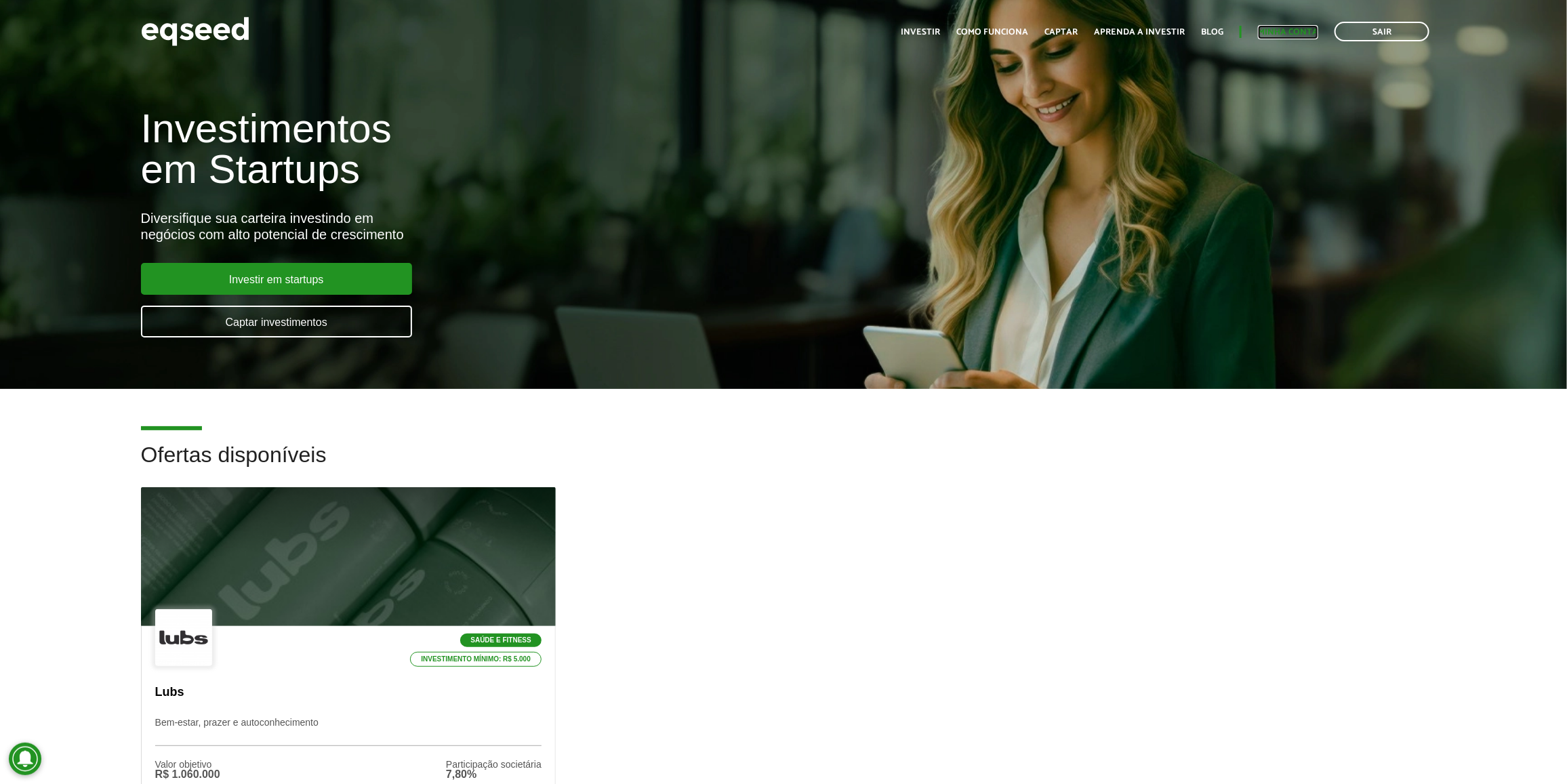
click at [1285, 32] on link "Minha conta" at bounding box center [1288, 32] width 60 height 9
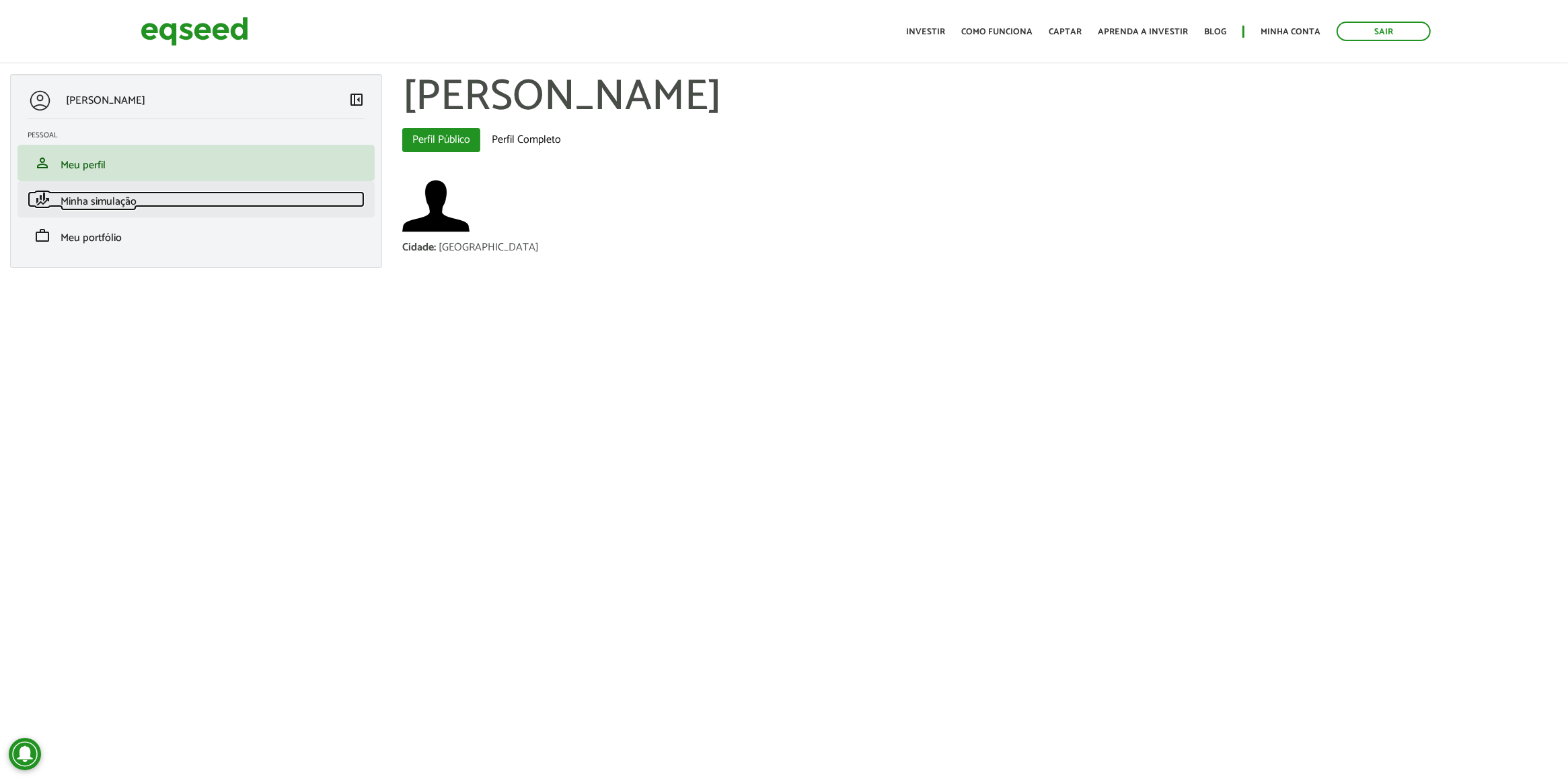
click at [280, 200] on link "finance_mode Minha simulação" at bounding box center [196, 199] width 337 height 16
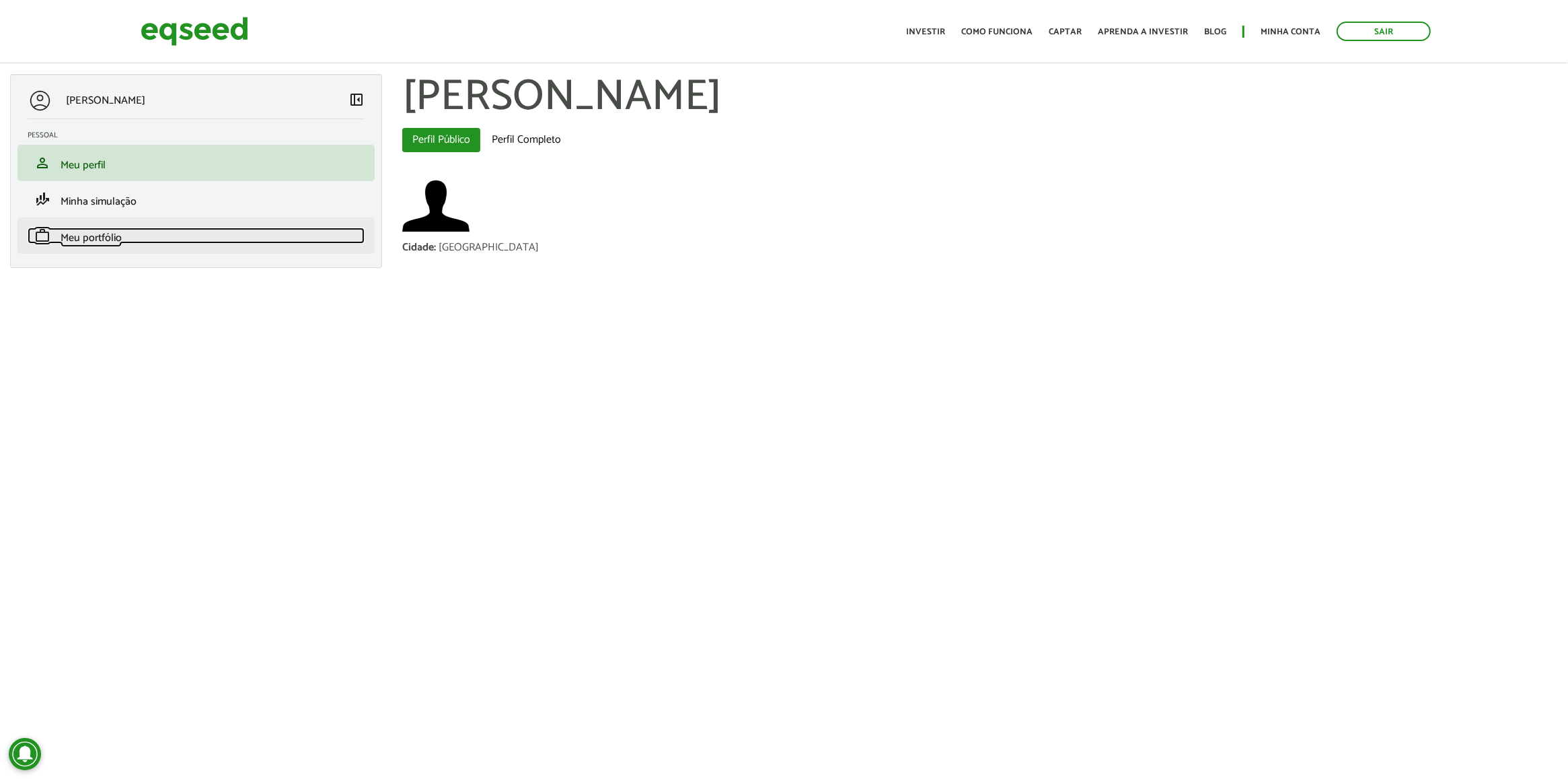
click at [253, 230] on link "work Meu portfólio" at bounding box center [196, 236] width 337 height 16
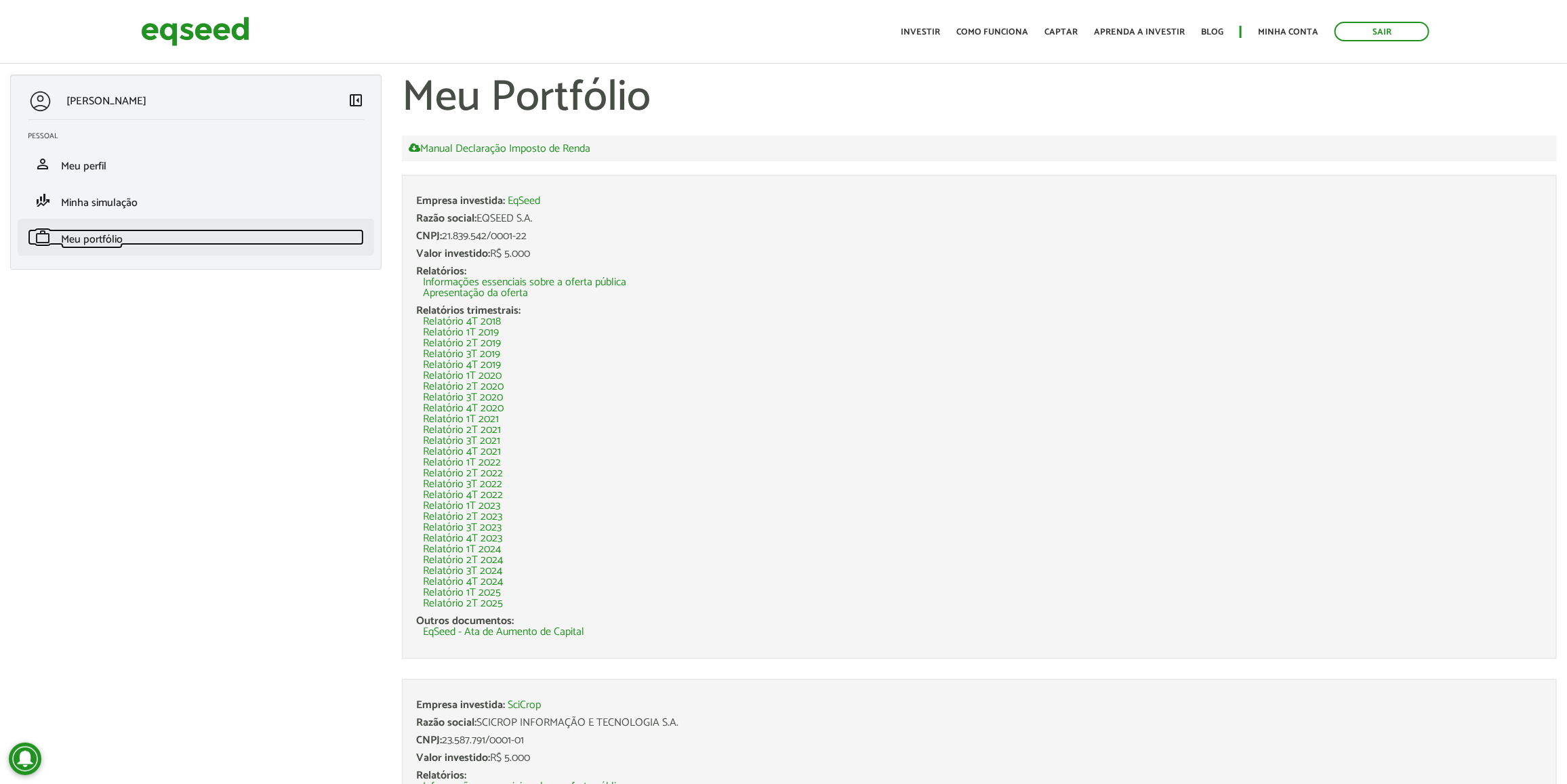
click at [110, 232] on span "Meu portfólio" at bounding box center [92, 239] width 61 height 18
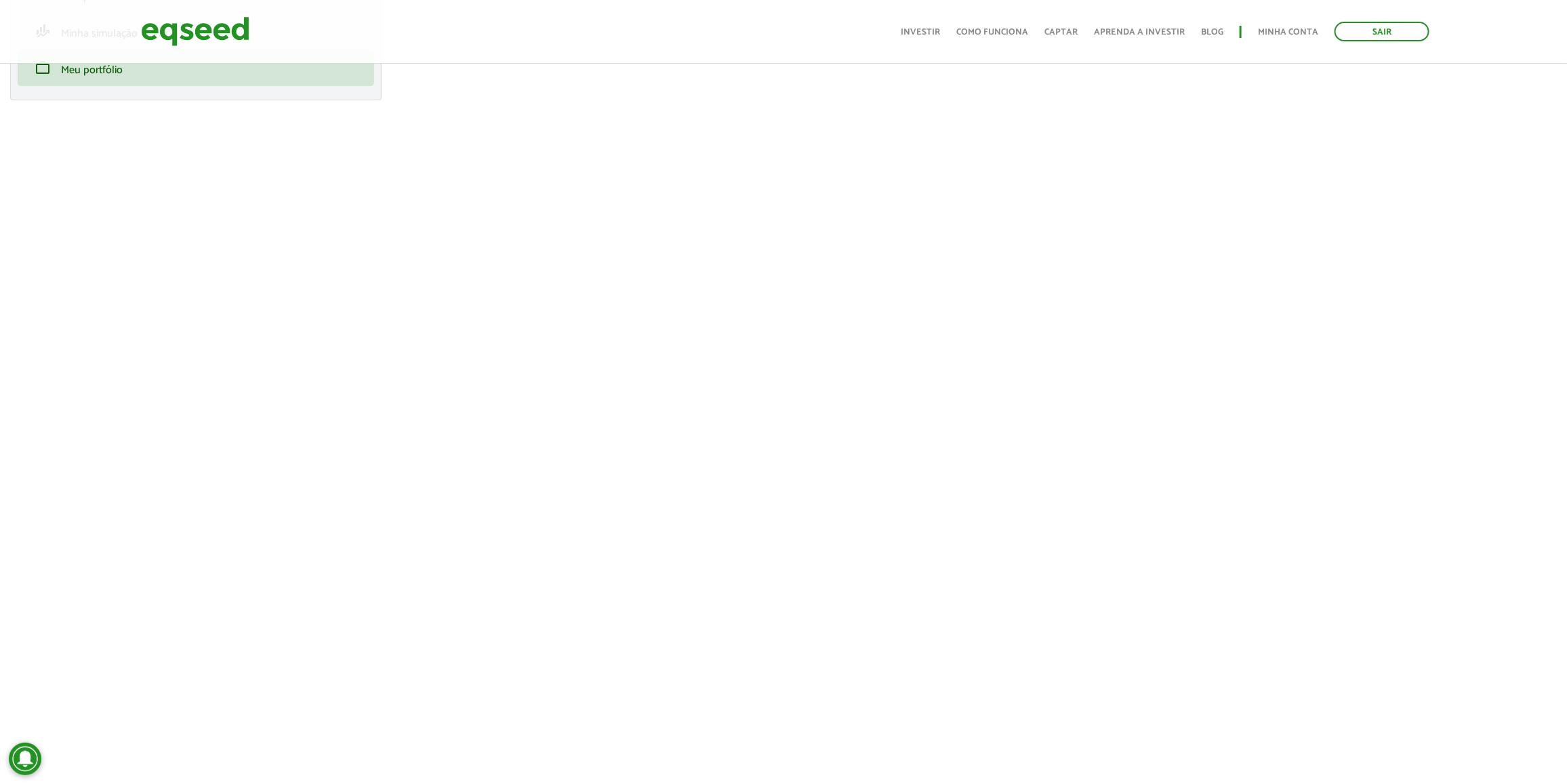
scroll to position [85, 0]
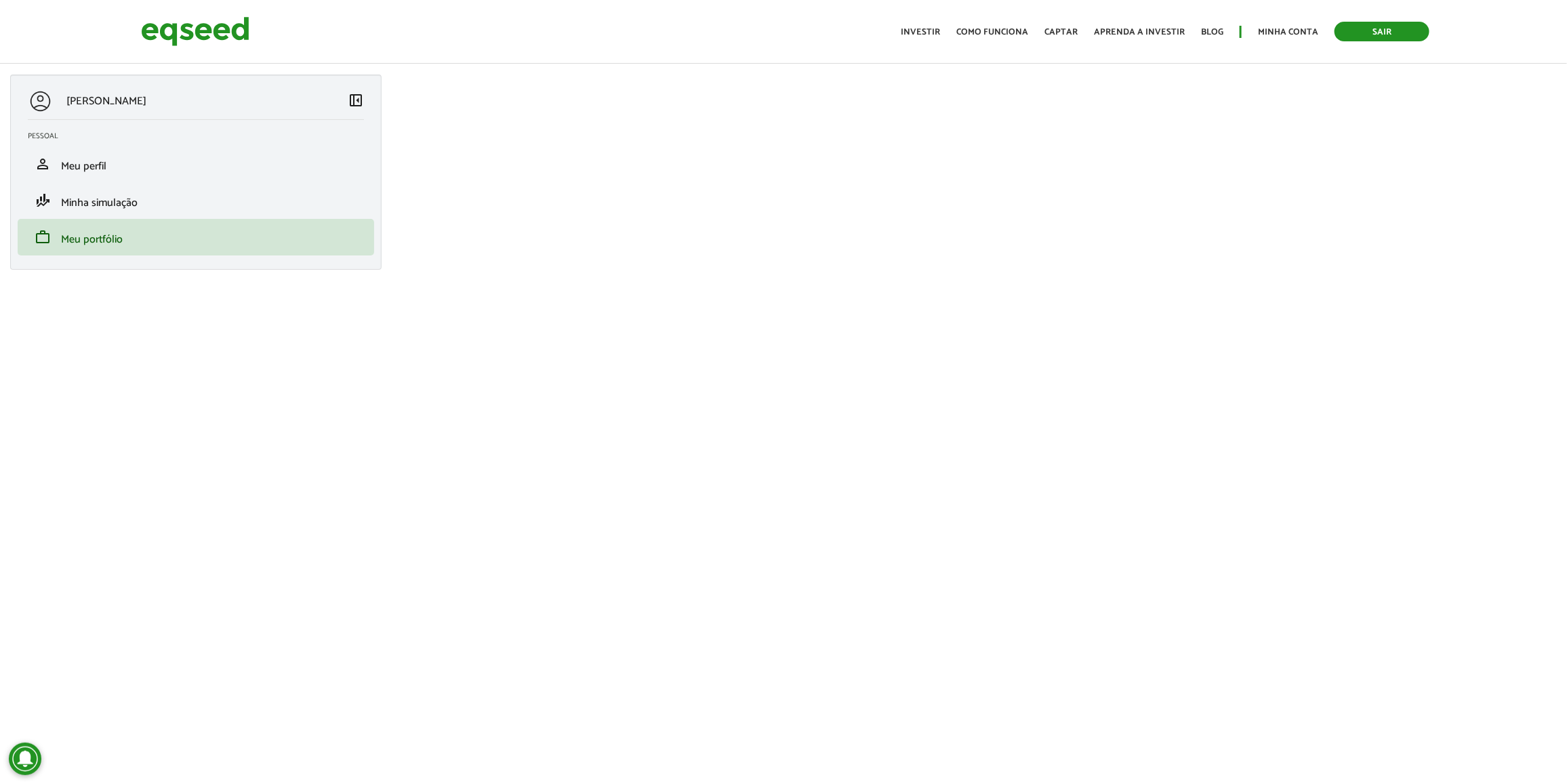
click at [1361, 34] on link "Sair" at bounding box center [1381, 32] width 95 height 20
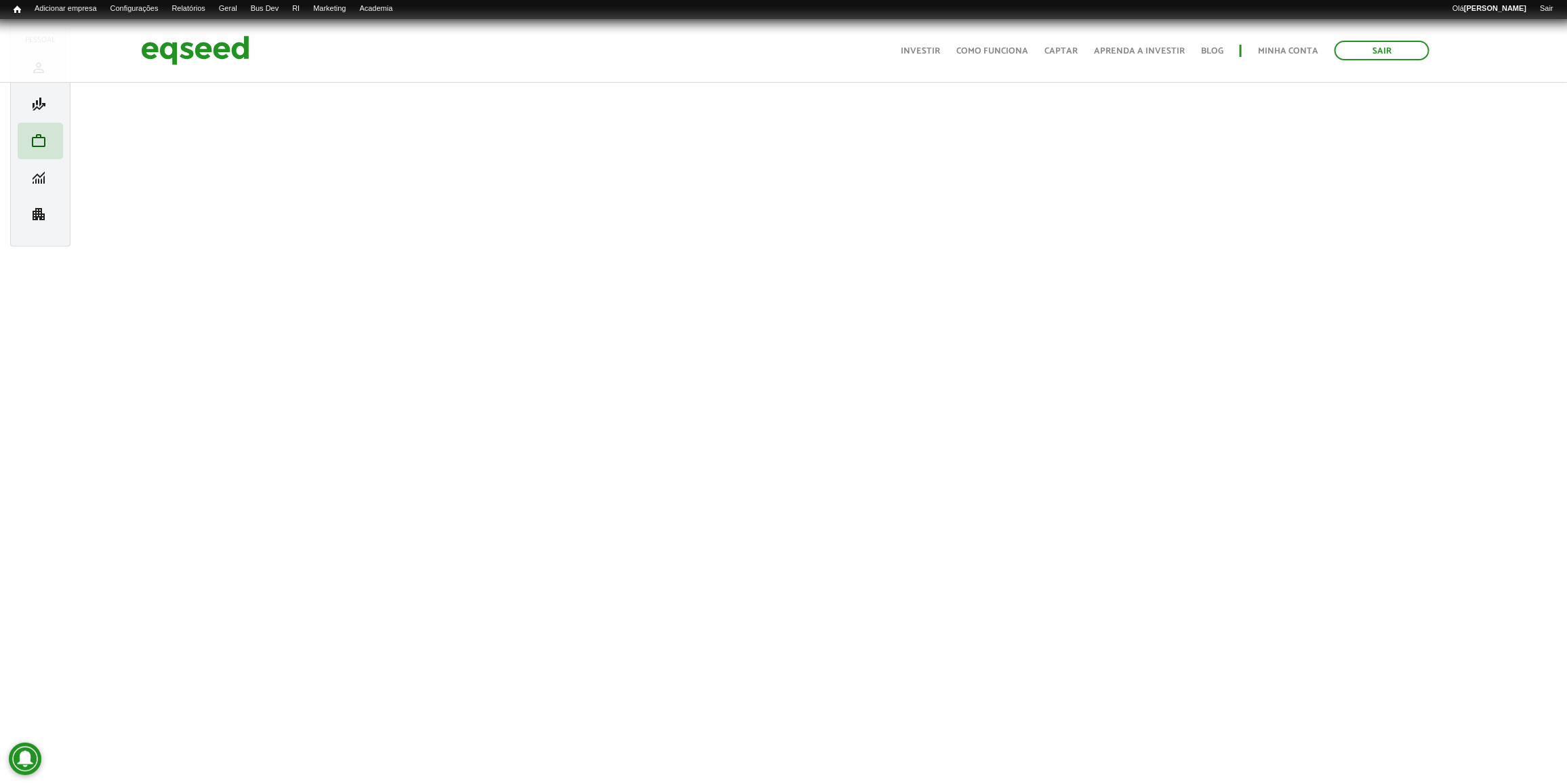
scroll to position [215, 0]
